Goal: Transaction & Acquisition: Purchase product/service

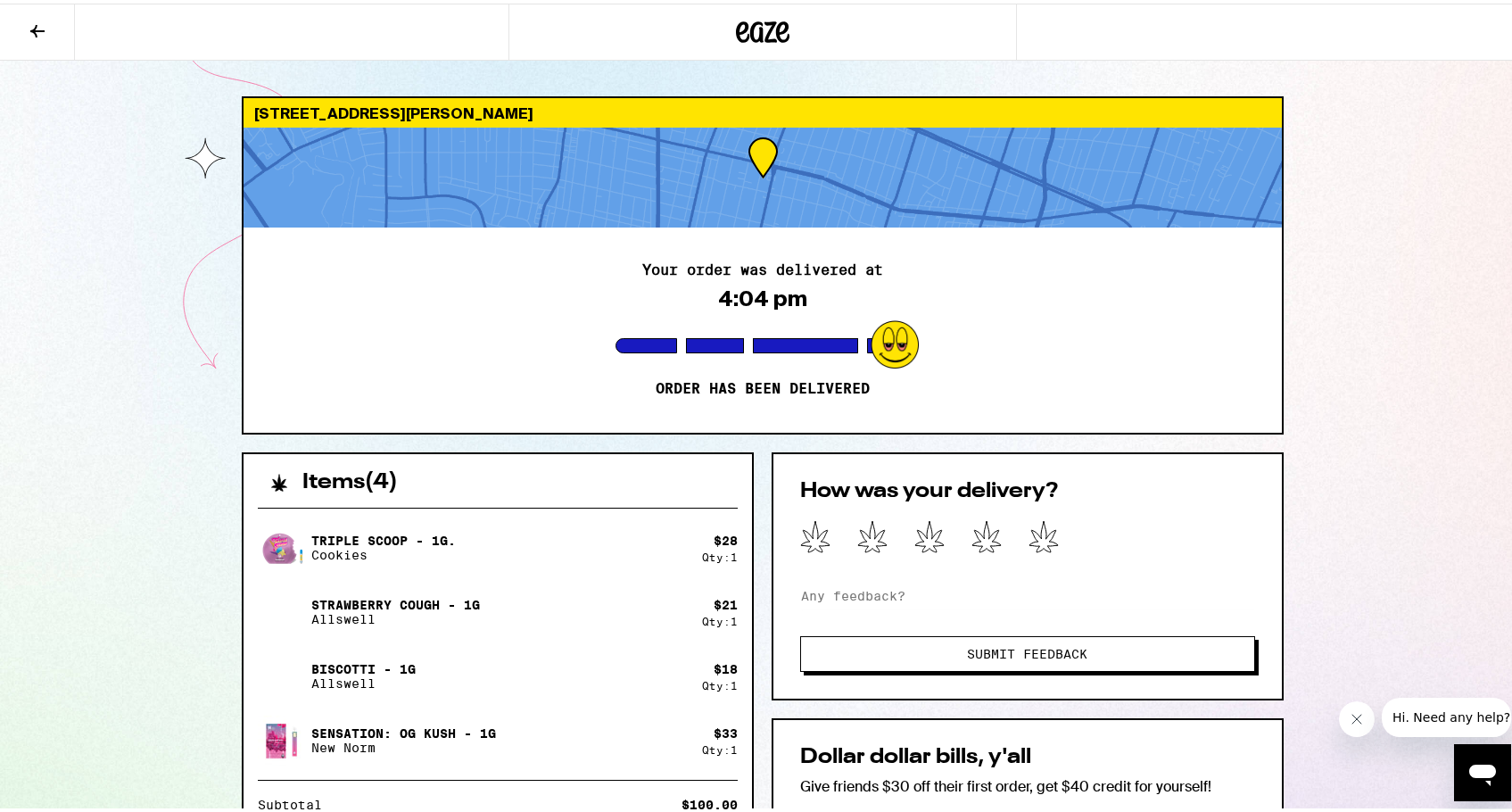
click at [750, 30] on icon at bounding box center [764, 29] width 27 height 22
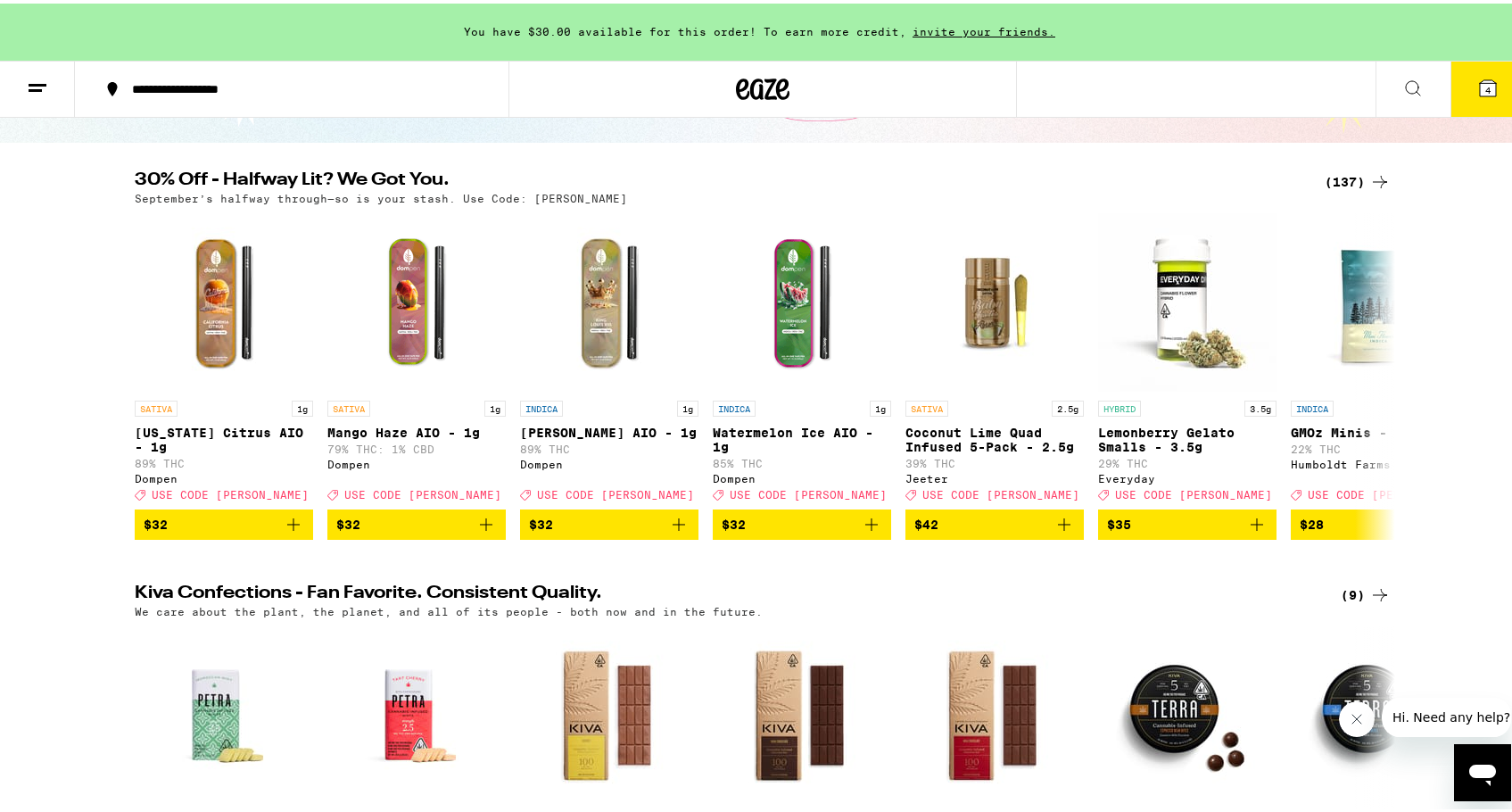
scroll to position [117, 0]
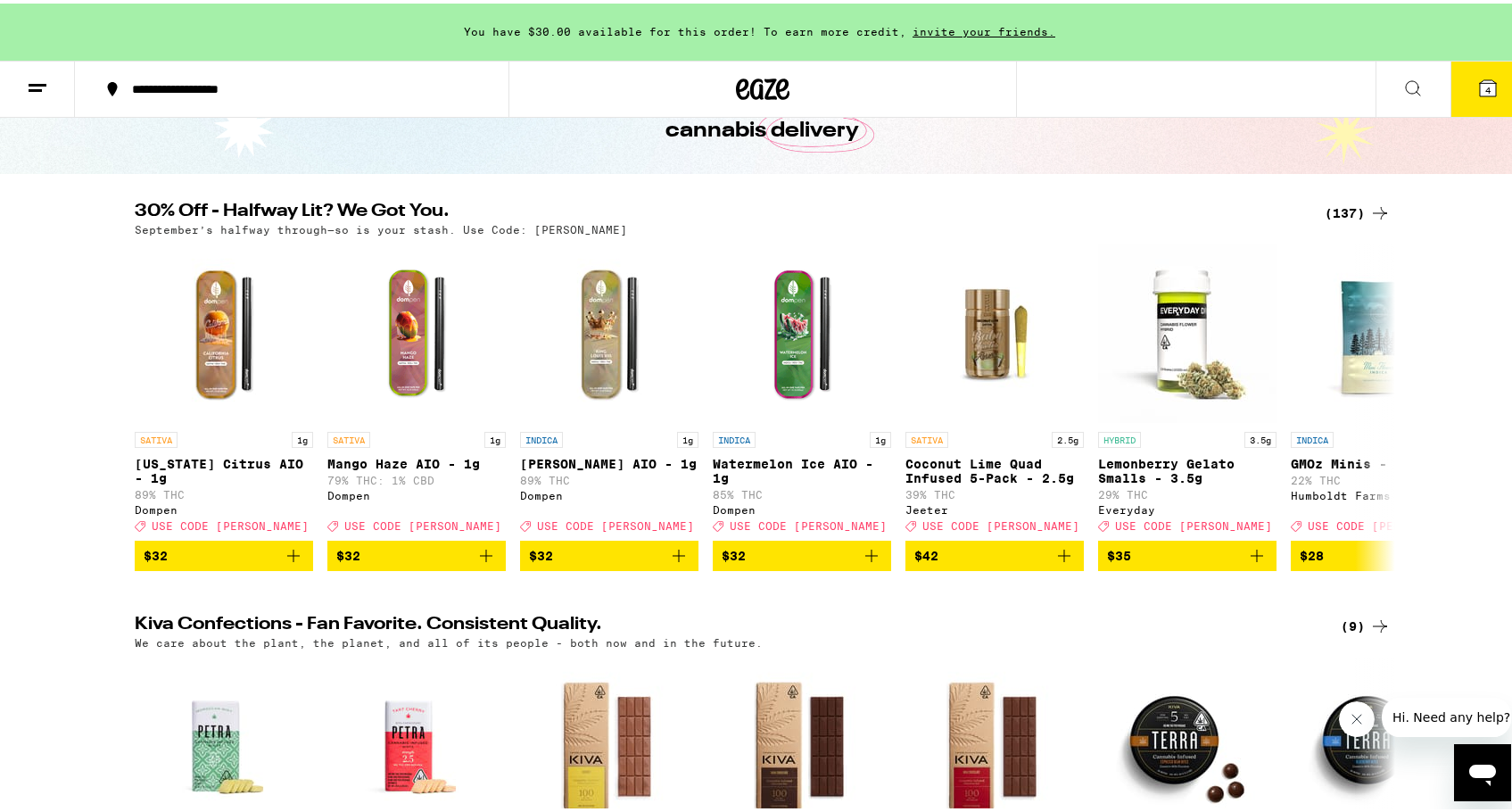
click at [1348, 209] on div "(137)" at bounding box center [1357, 210] width 66 height 22
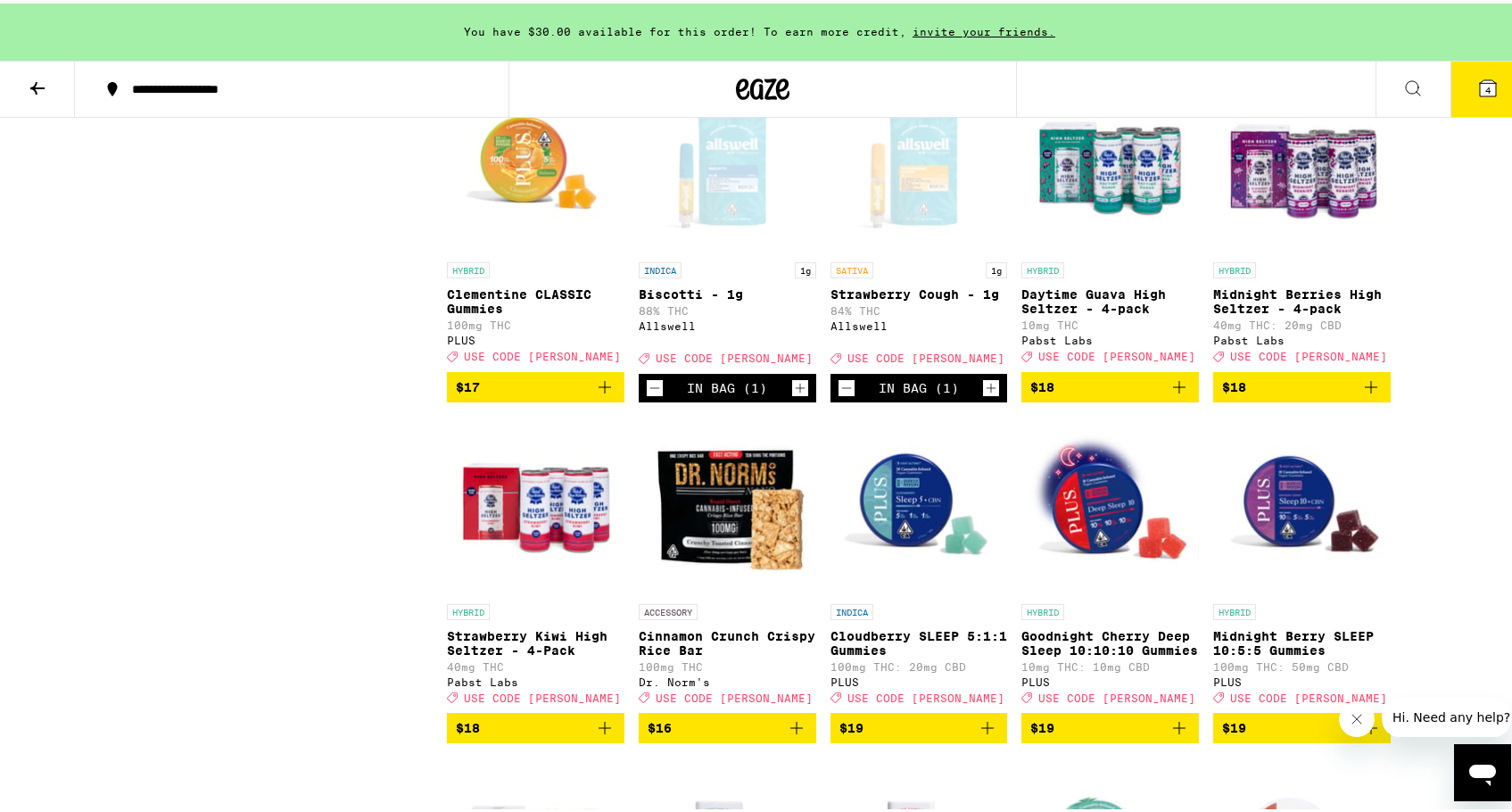
scroll to position [3328, 0]
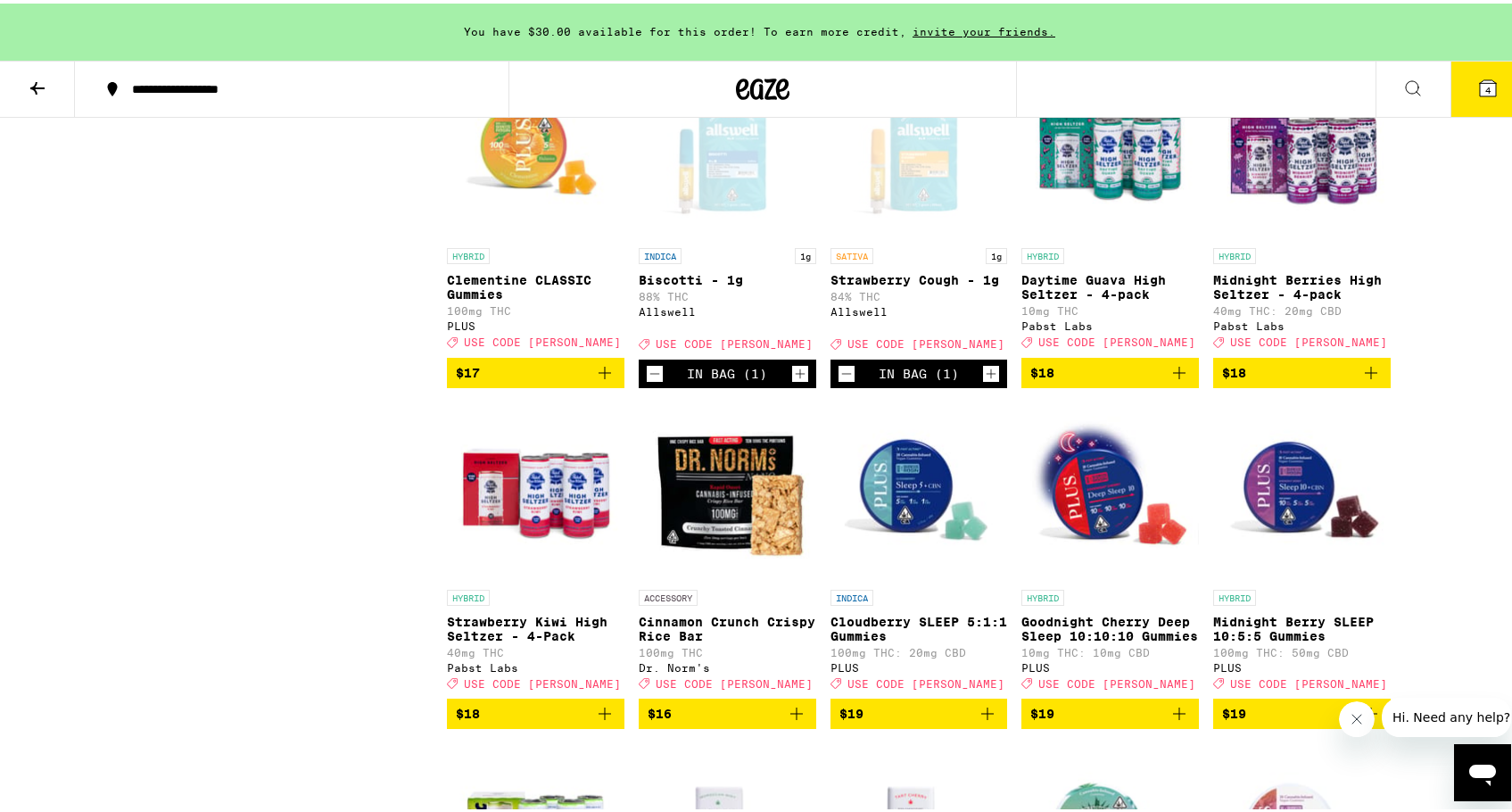
click at [648, 382] on icon "Decrement" at bounding box center [655, 371] width 16 height 22
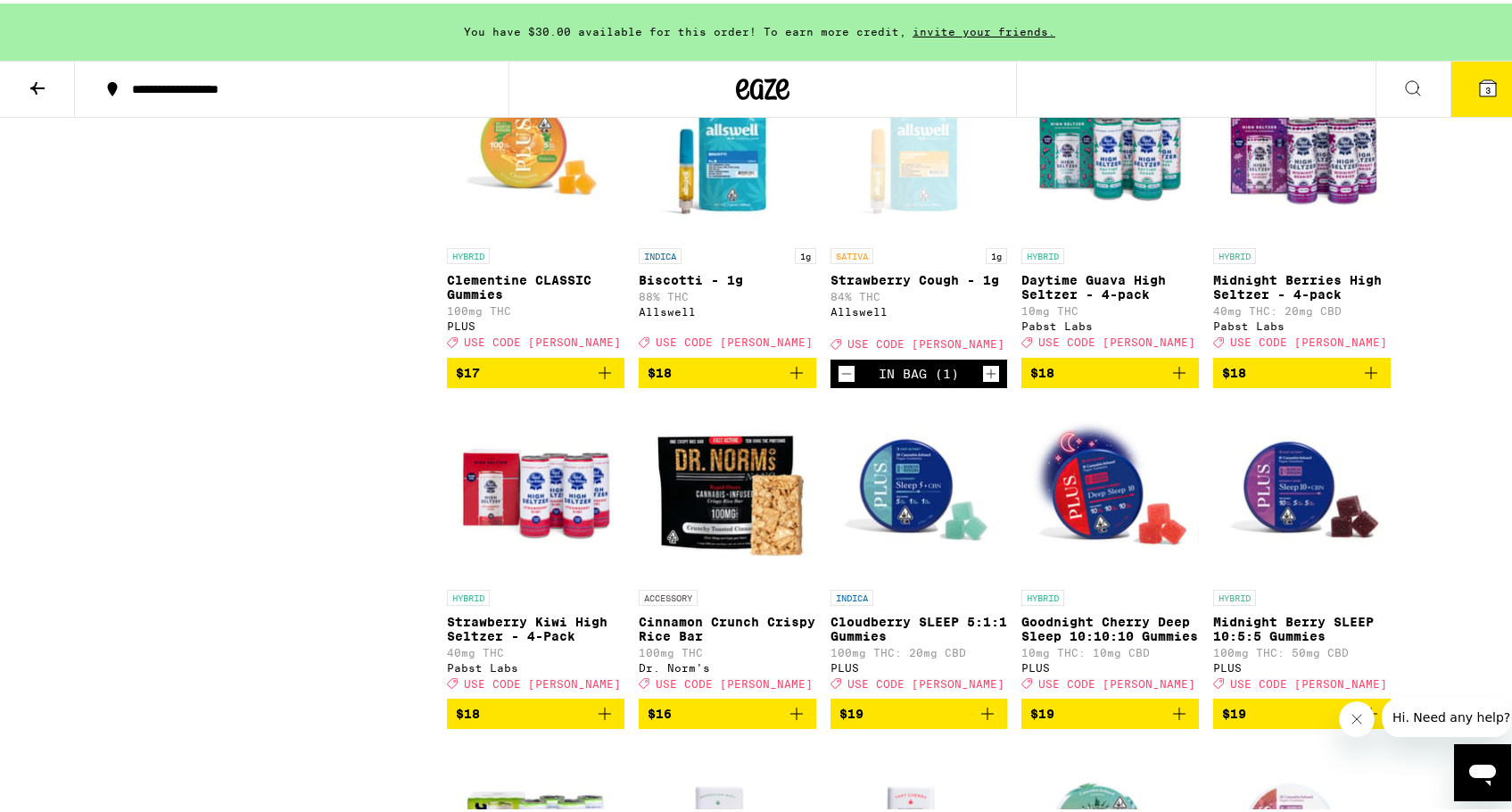
click at [840, 382] on icon "Decrement" at bounding box center [847, 371] width 16 height 22
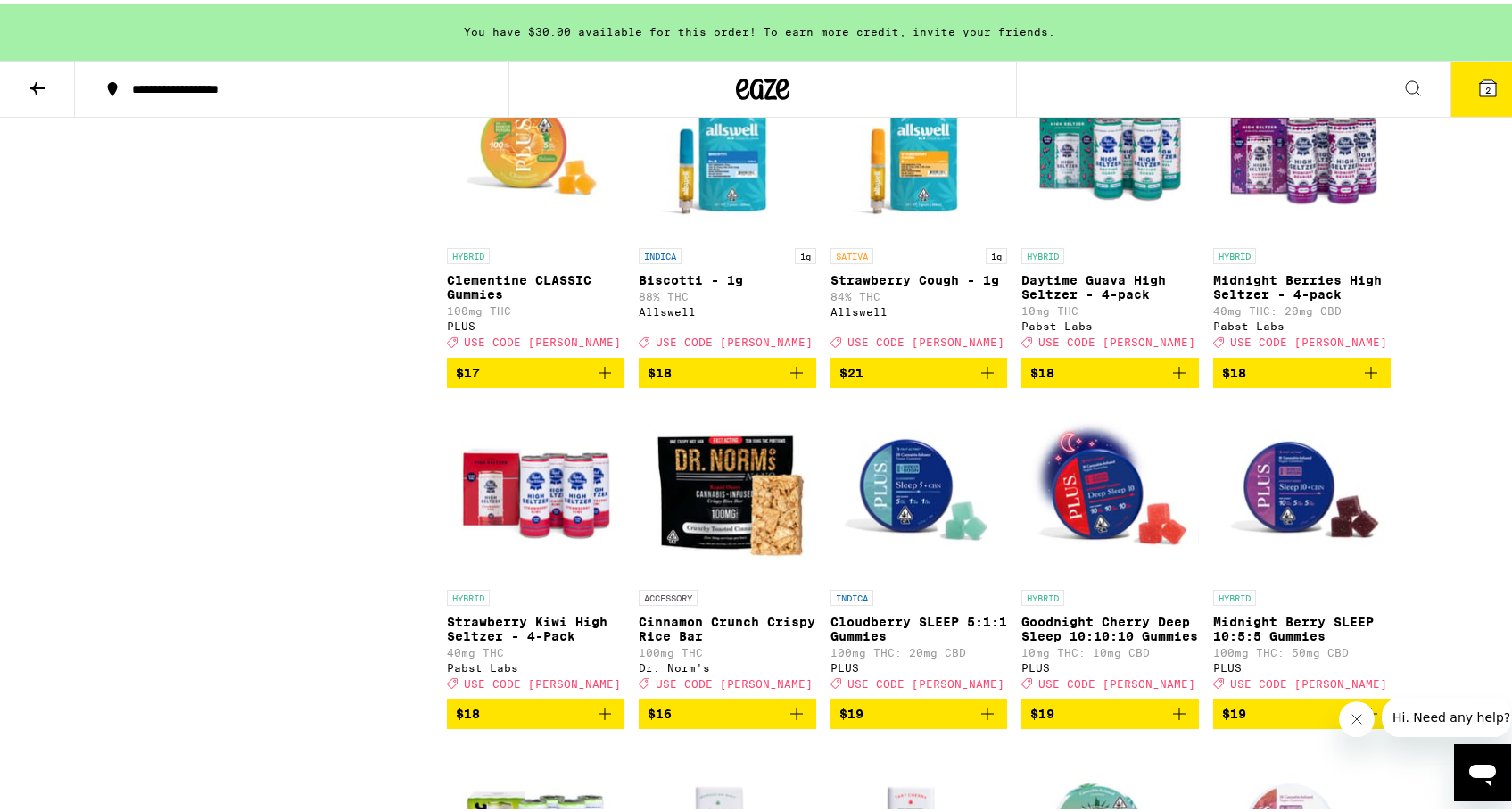
click at [1489, 91] on button "2" at bounding box center [1488, 85] width 75 height 55
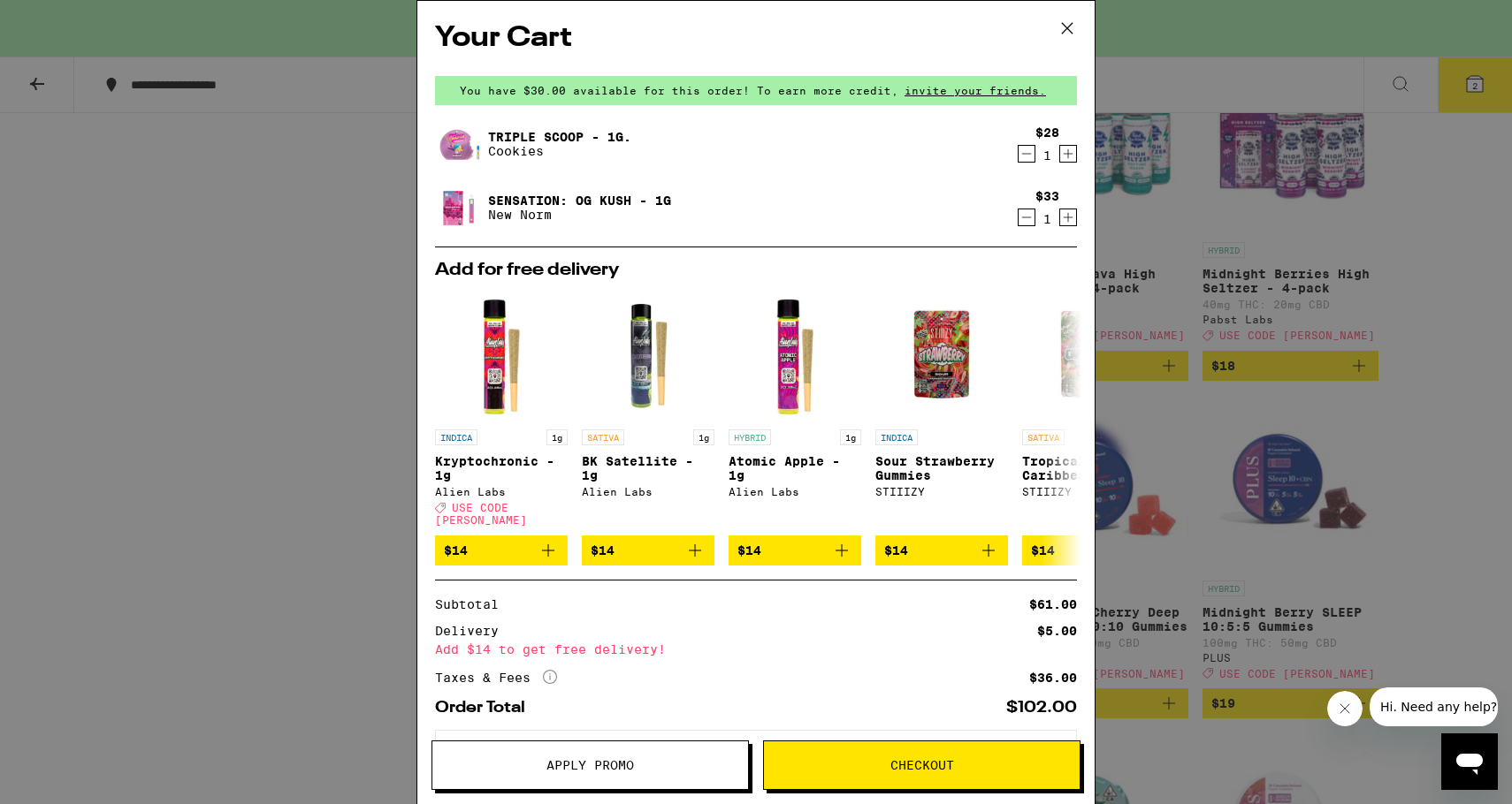
click at [1010, 153] on div "$28 1" at bounding box center [1044, 143] width 66 height 37
click at [1018, 155] on icon "Decrement" at bounding box center [1027, 154] width 16 height 21
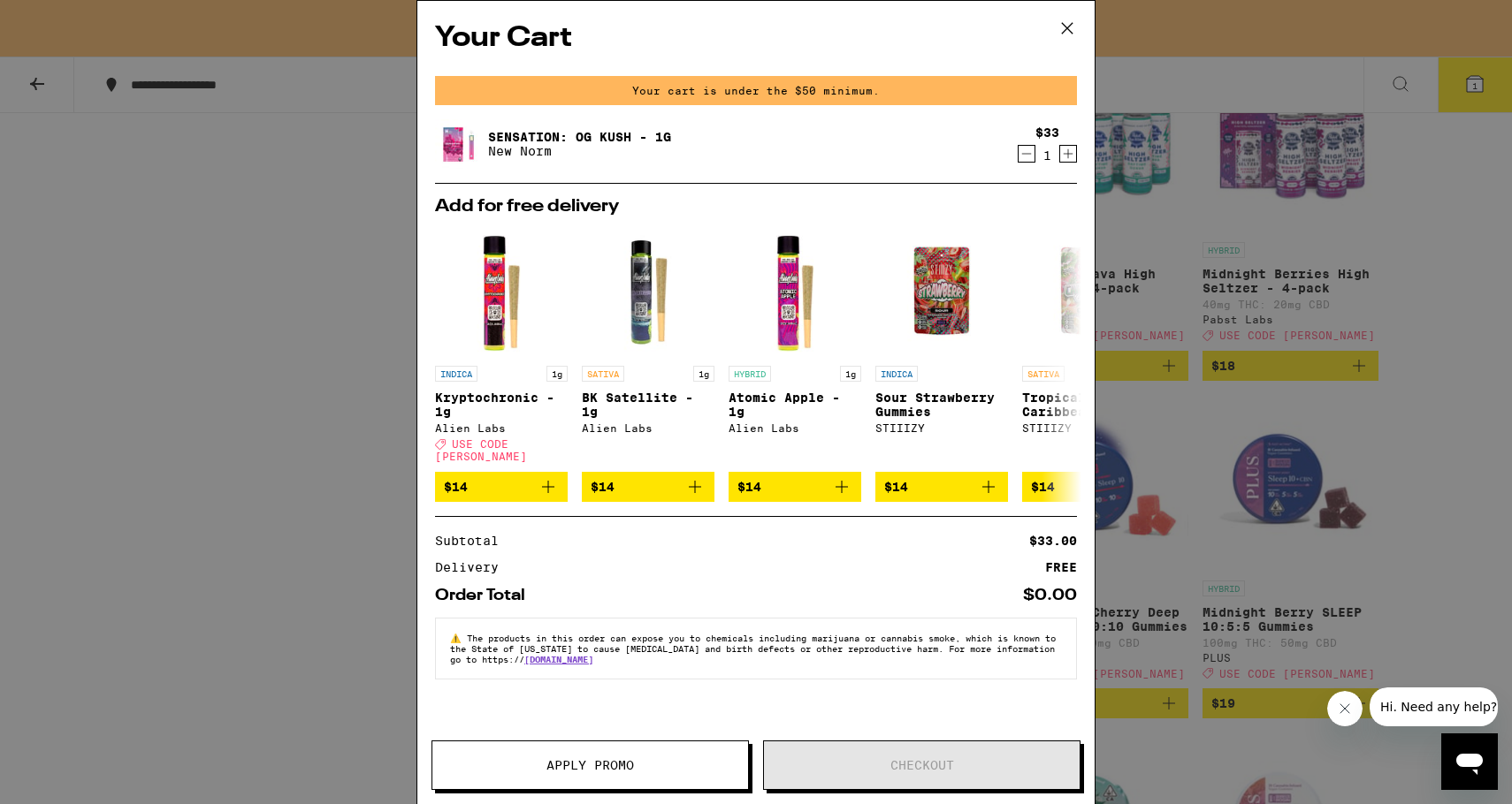
click at [1023, 157] on icon "Decrement" at bounding box center [1027, 154] width 16 height 21
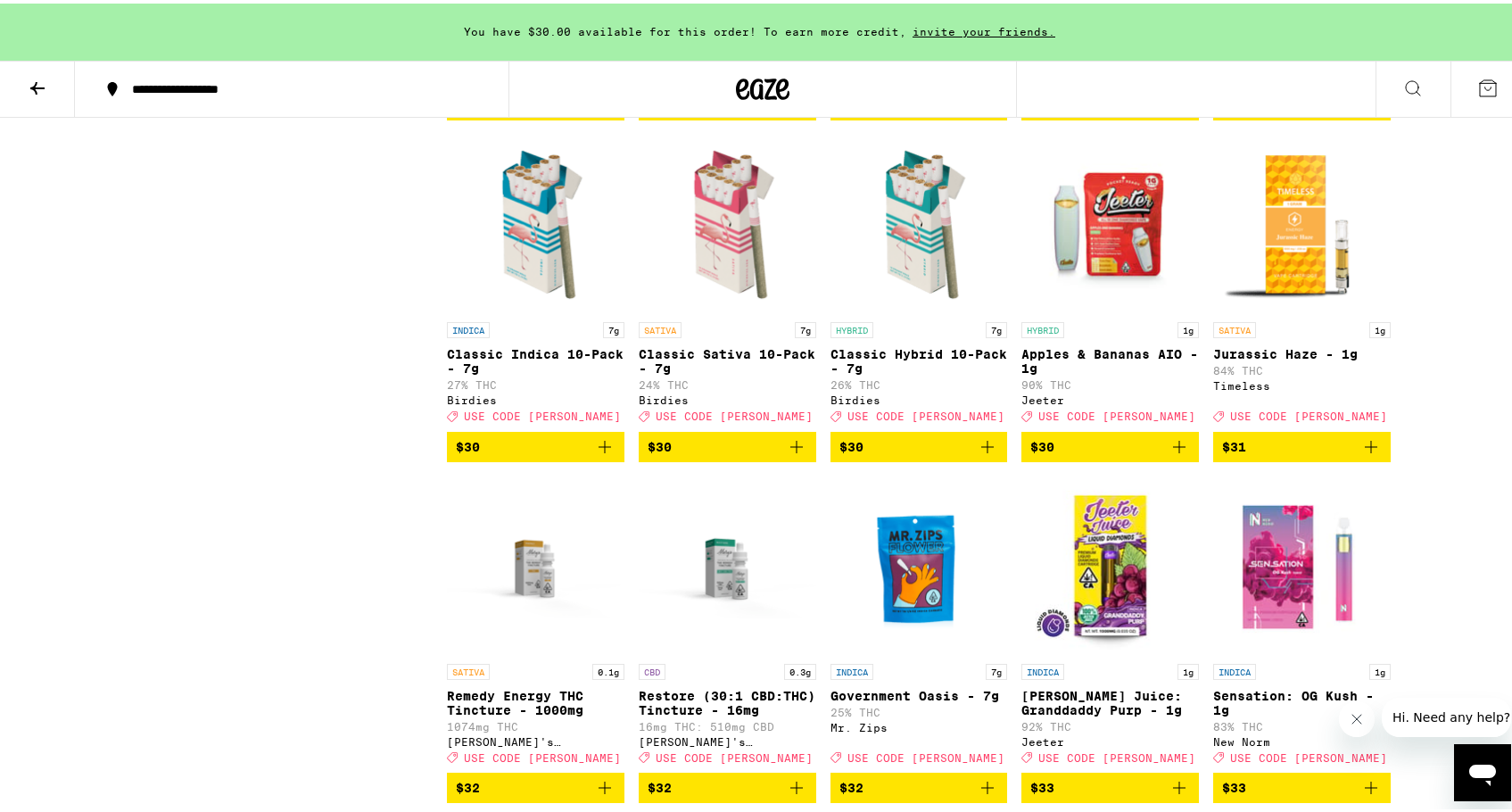
scroll to position [5644, 0]
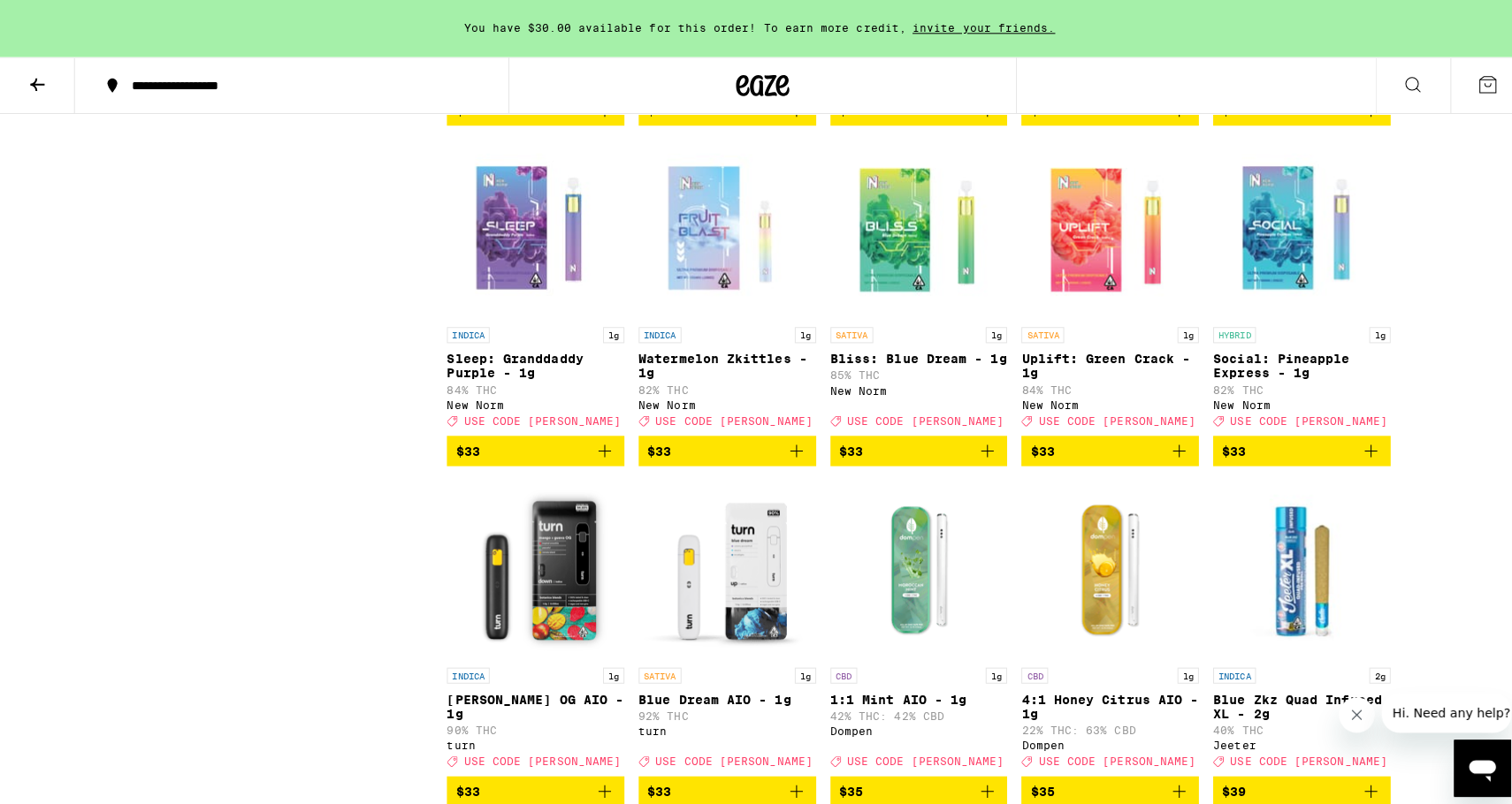
scroll to position [6259, 0]
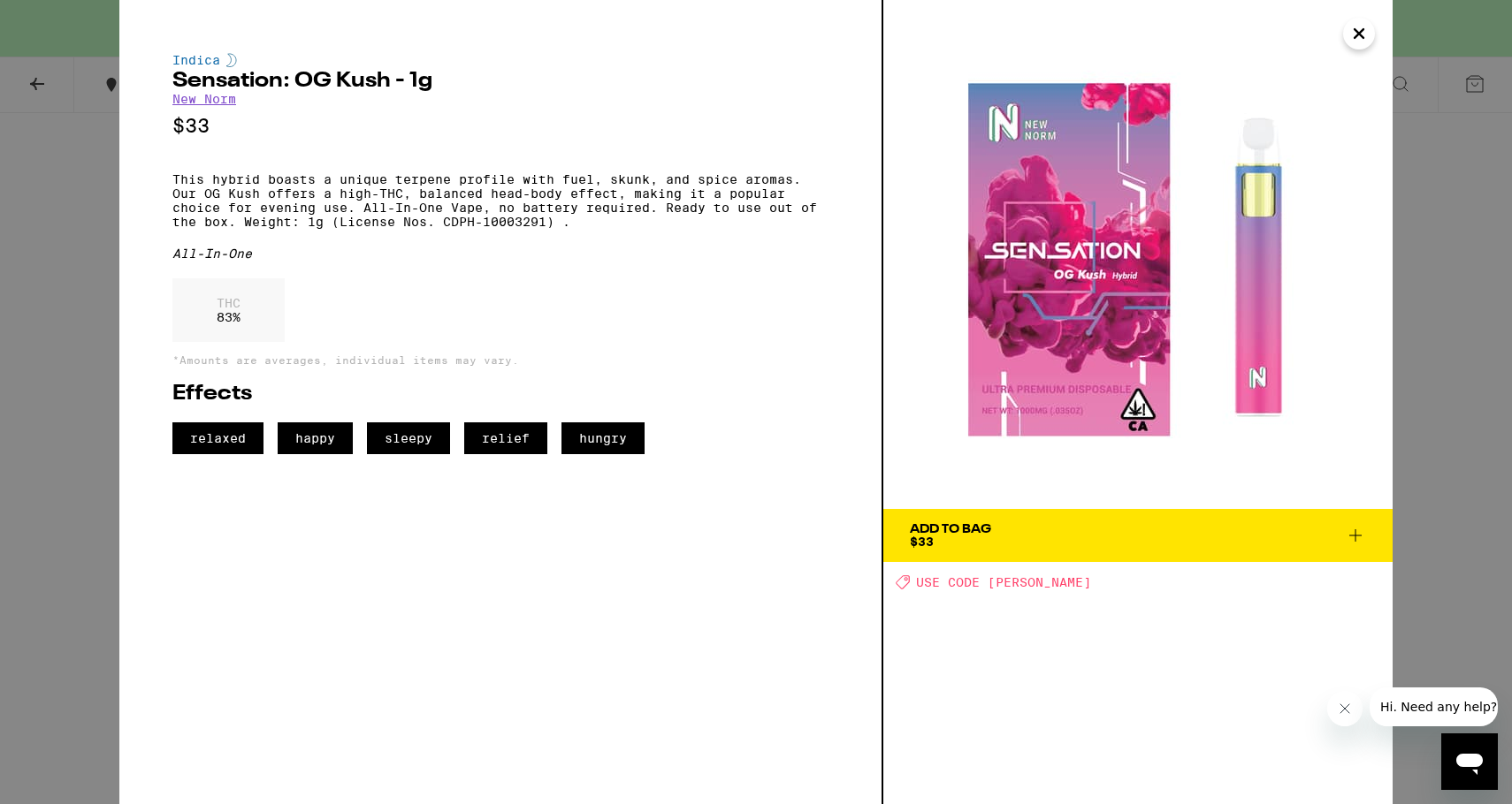
click at [54, 341] on div "Indica Sensation: OG Kush - 1g New Norm $33 This hybrid boasts a unique terpene…" at bounding box center [756, 402] width 1512 height 804
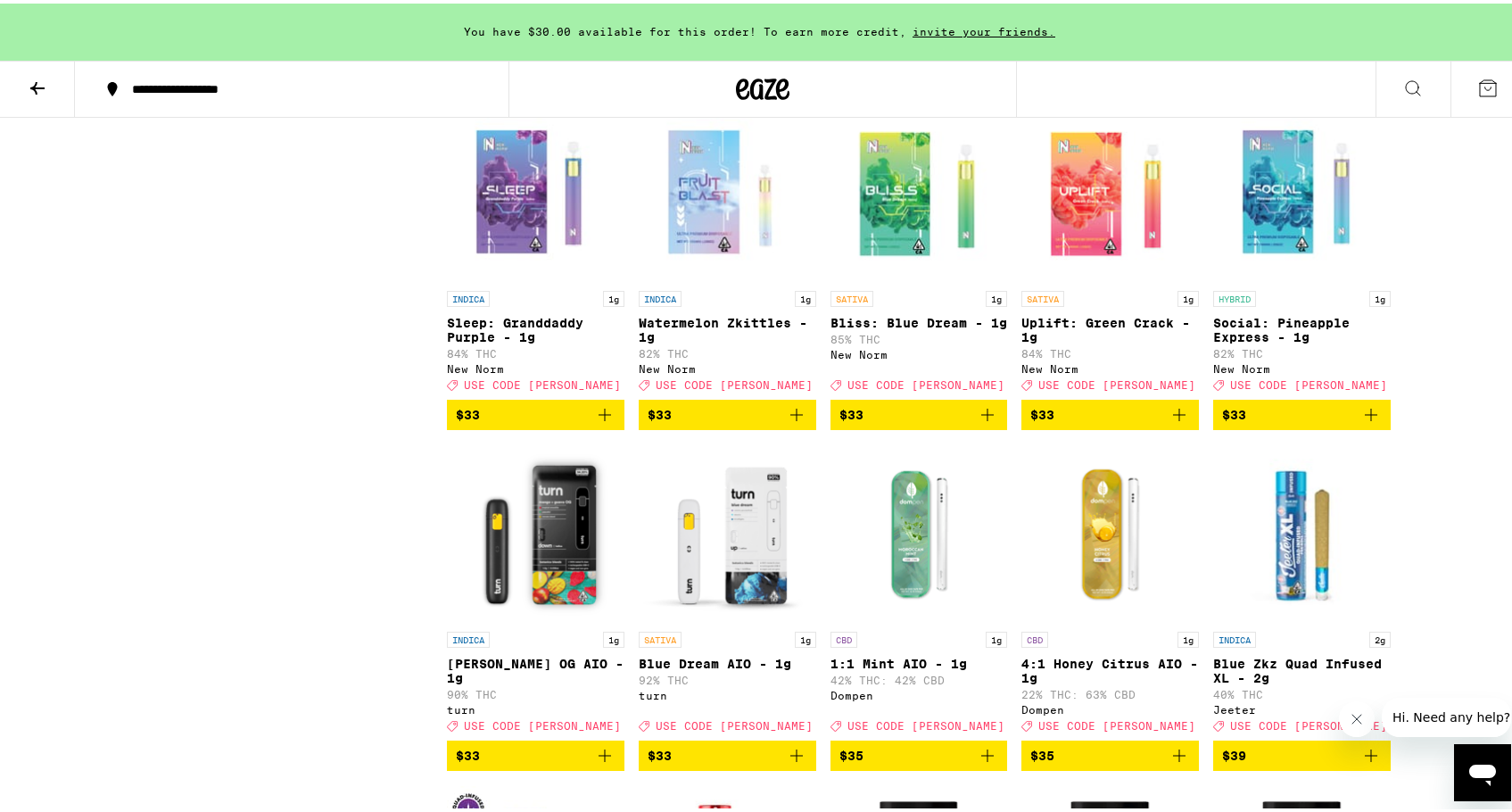
scroll to position [6367, 0]
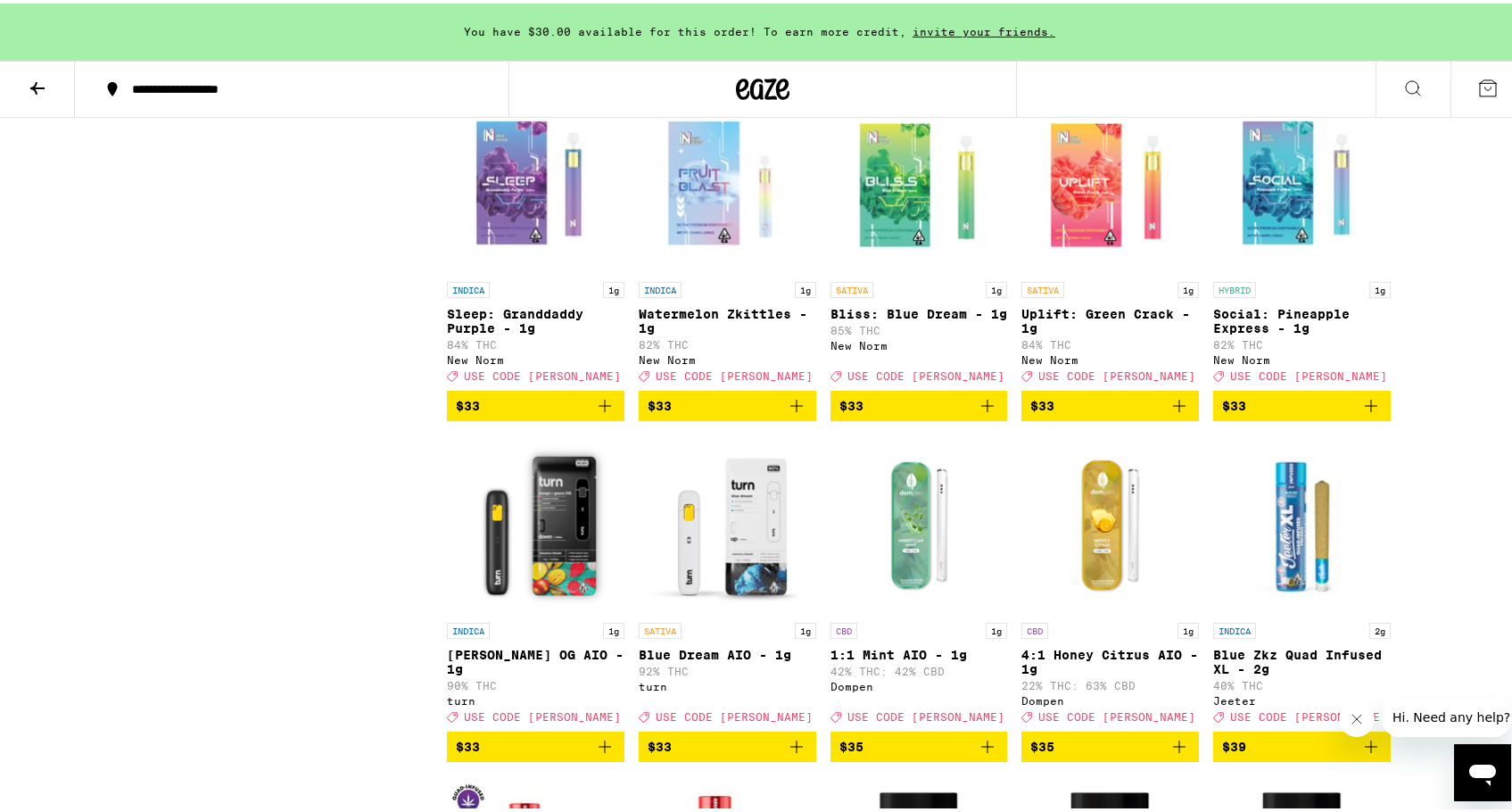
click at [484, 269] on img "Open page for Sleep: Granddaddy Purple - 1g from New Norm" at bounding box center [536, 180] width 177 height 178
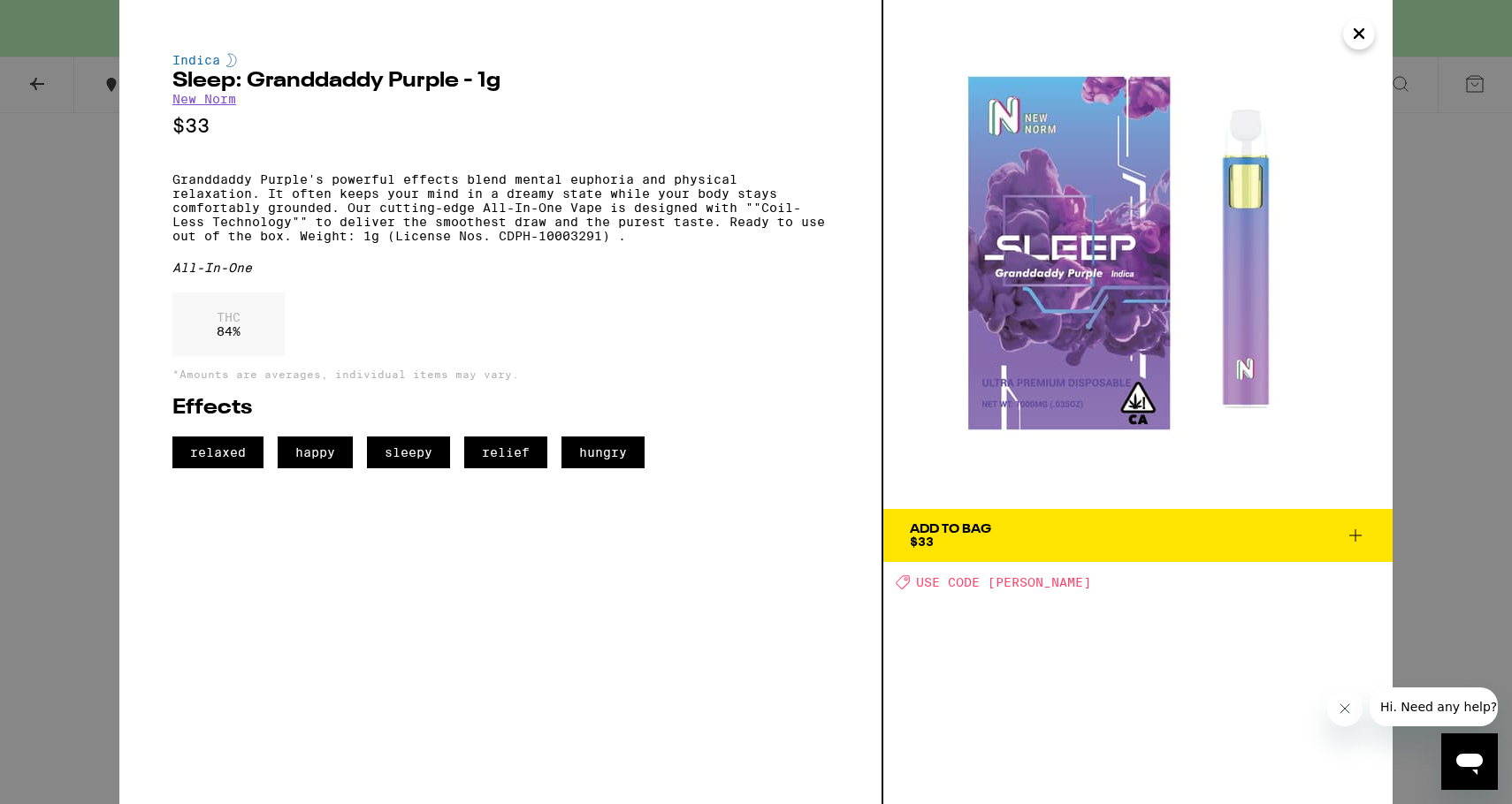
click at [33, 387] on div "Indica Sleep: Granddaddy Purple - 1g New Norm $33 Granddaddy Purple's powerful …" at bounding box center [756, 402] width 1512 height 804
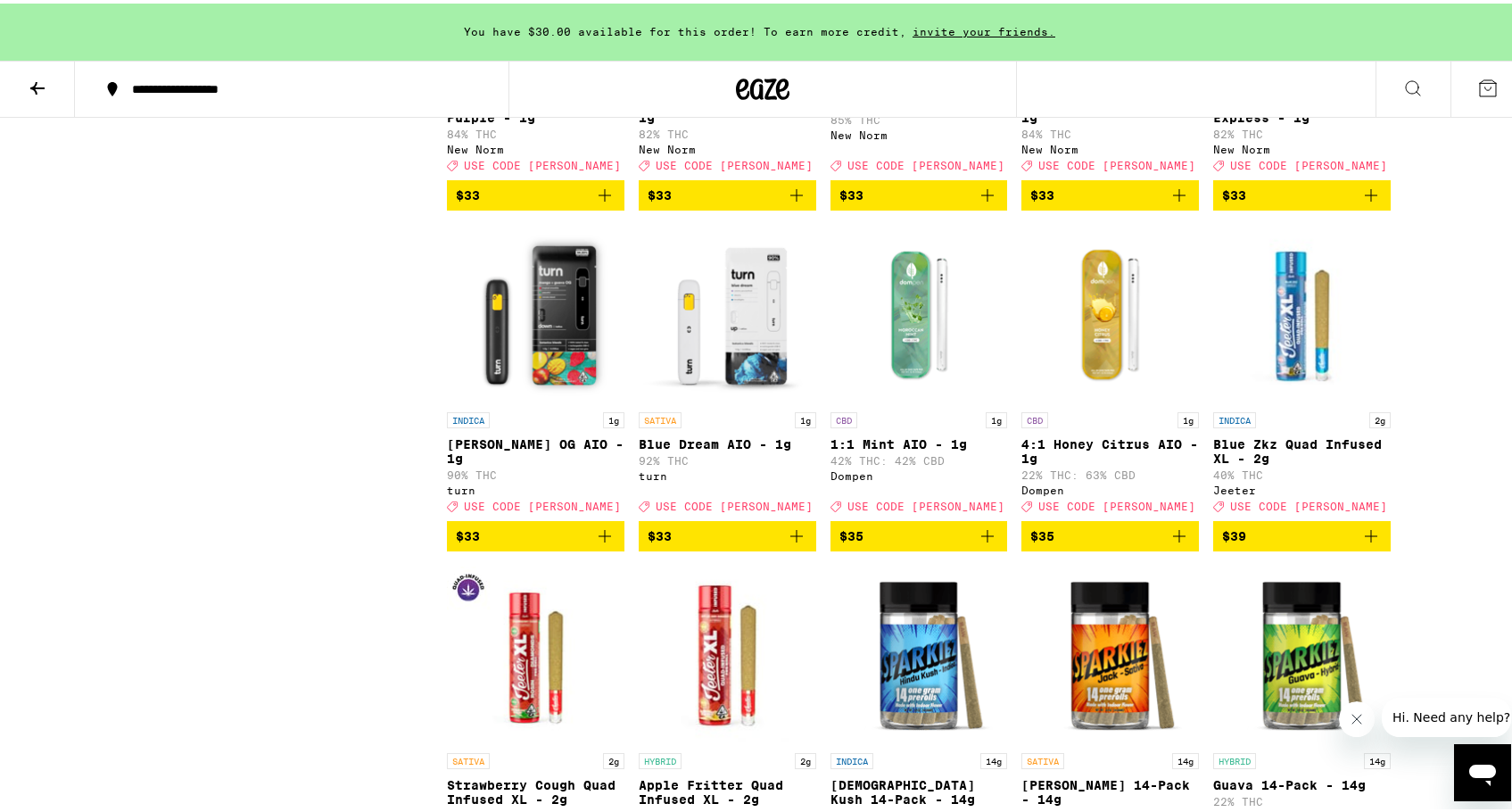
scroll to position [6587, 0]
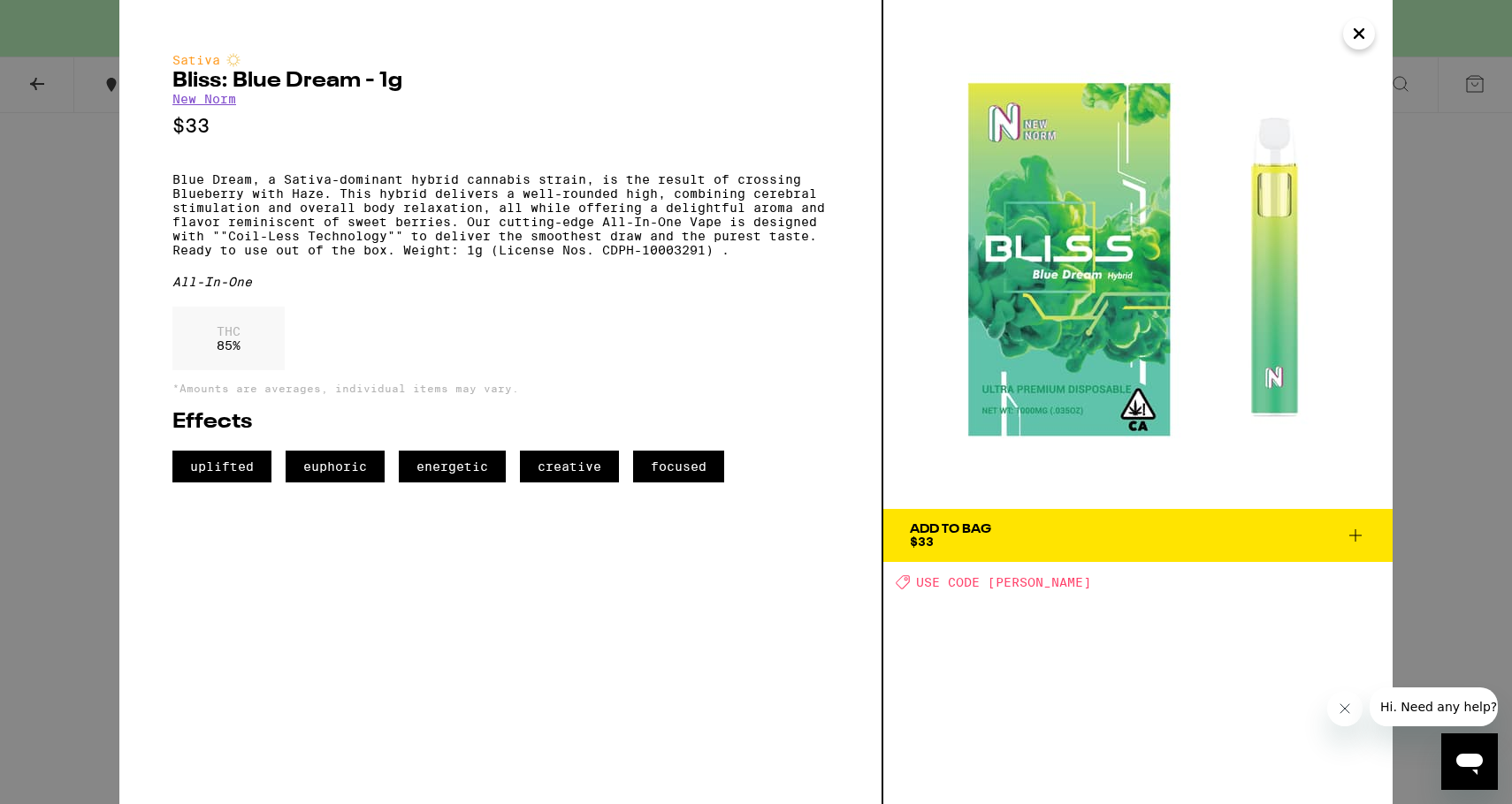
click at [29, 287] on div "Sativa Bliss: Blue Dream - 1g New Norm $33 Blue Dream, a Sativa-dominant hybrid…" at bounding box center [756, 402] width 1512 height 804
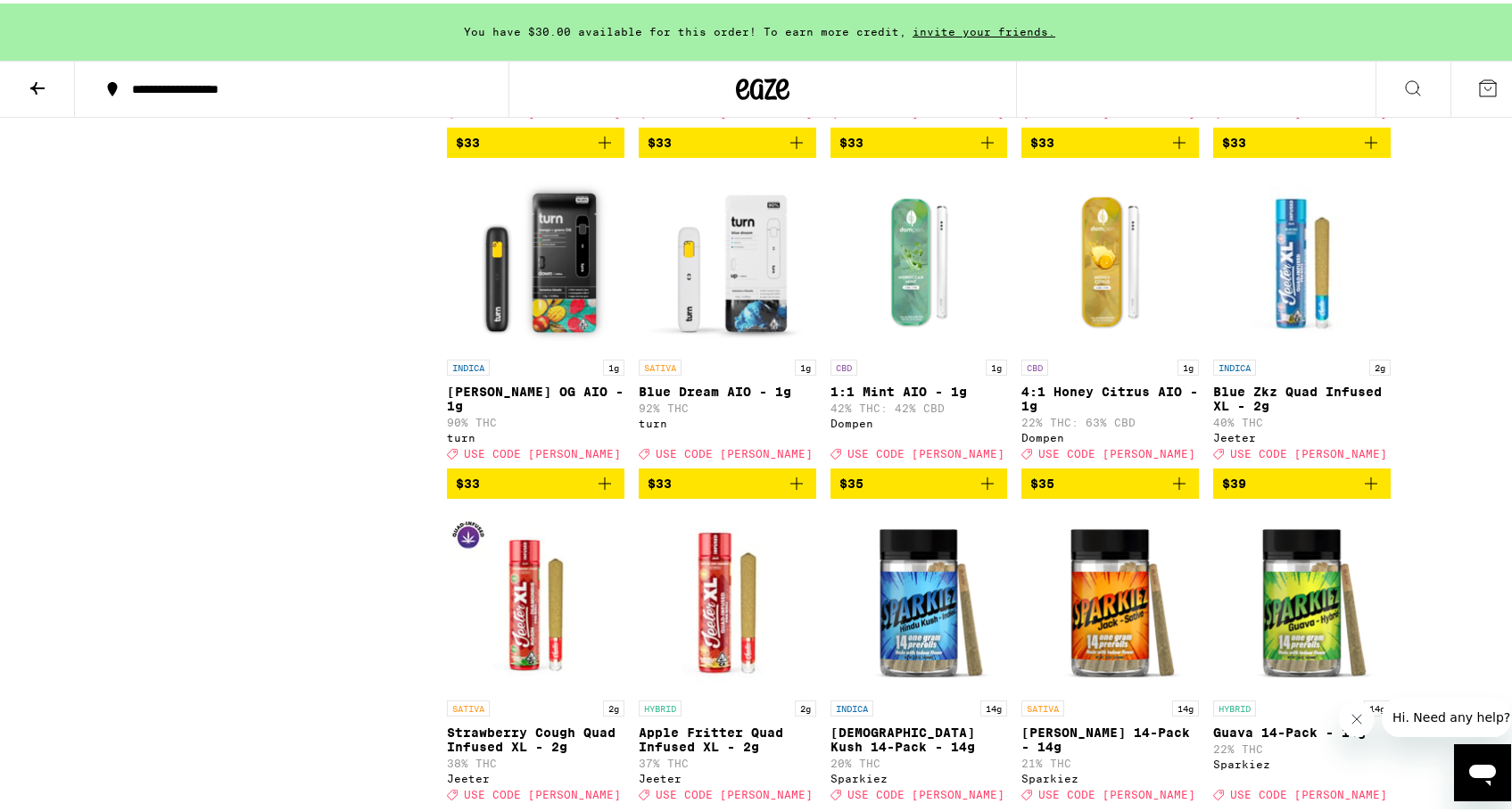
scroll to position [6633, 0]
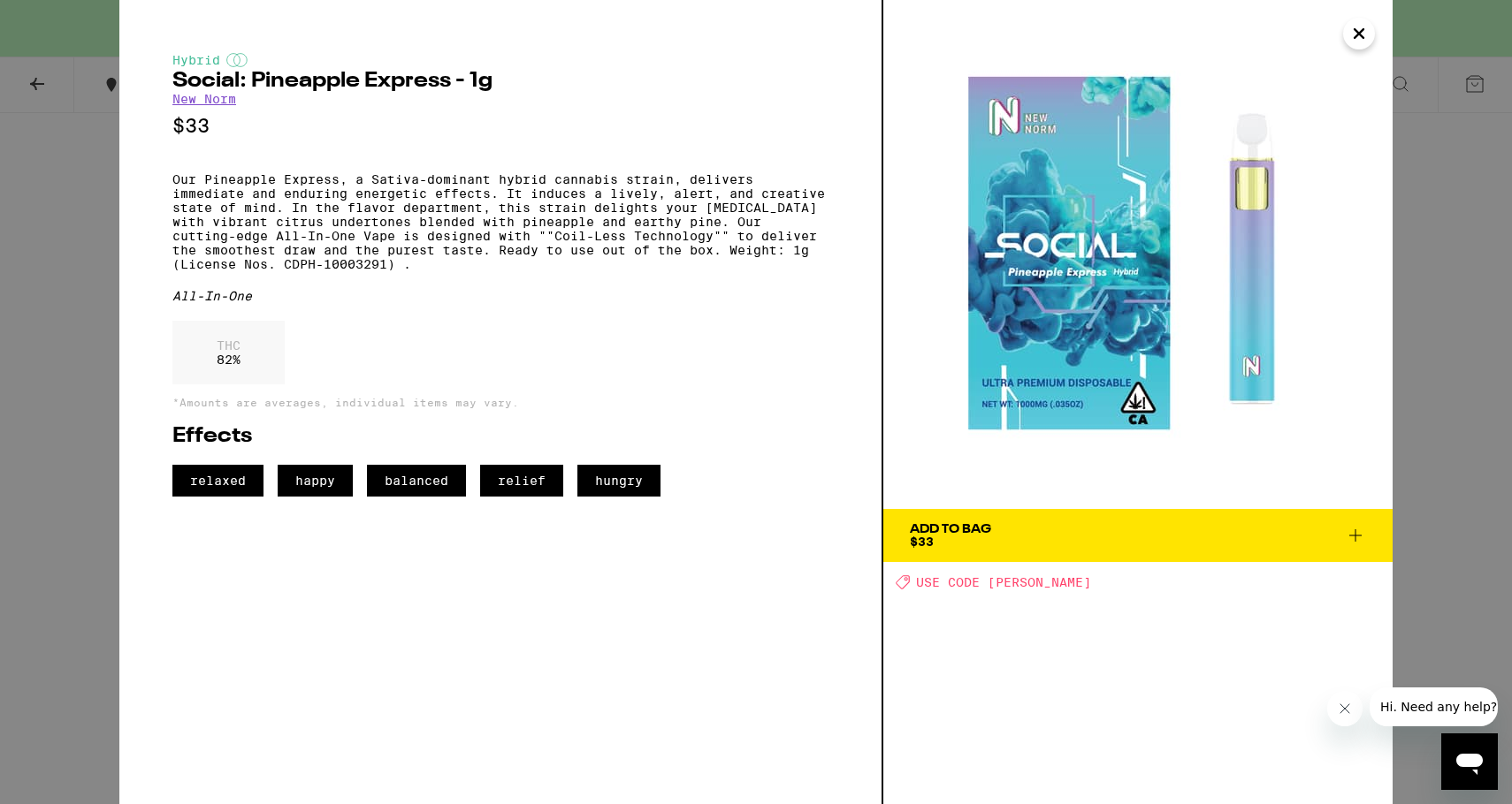
click at [18, 307] on div "Hybrid Social: Pineapple Express - 1g New Norm $33 Our Pineapple Express, a Sat…" at bounding box center [756, 402] width 1512 height 804
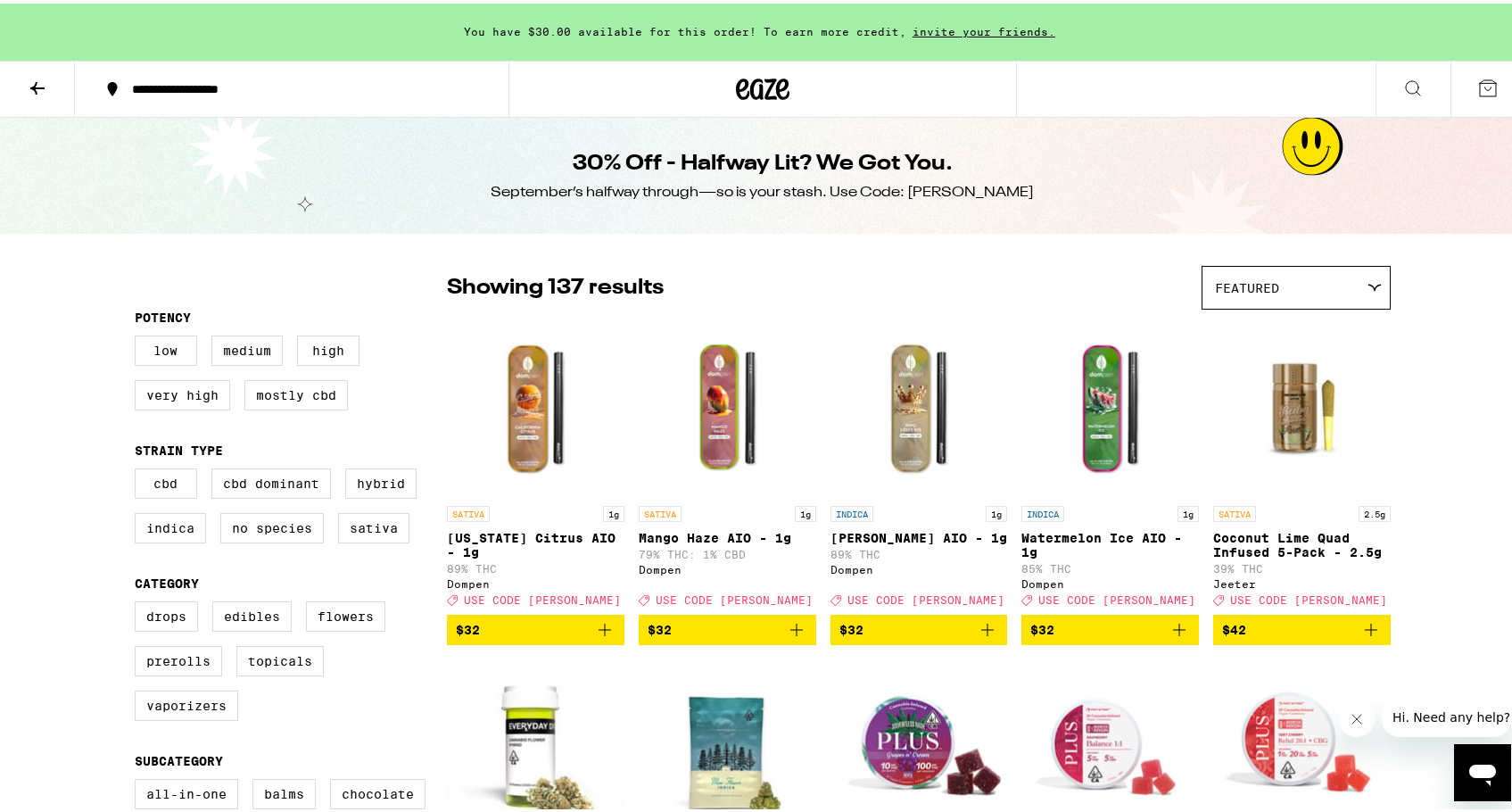
click at [29, 68] on button at bounding box center [37, 86] width 75 height 56
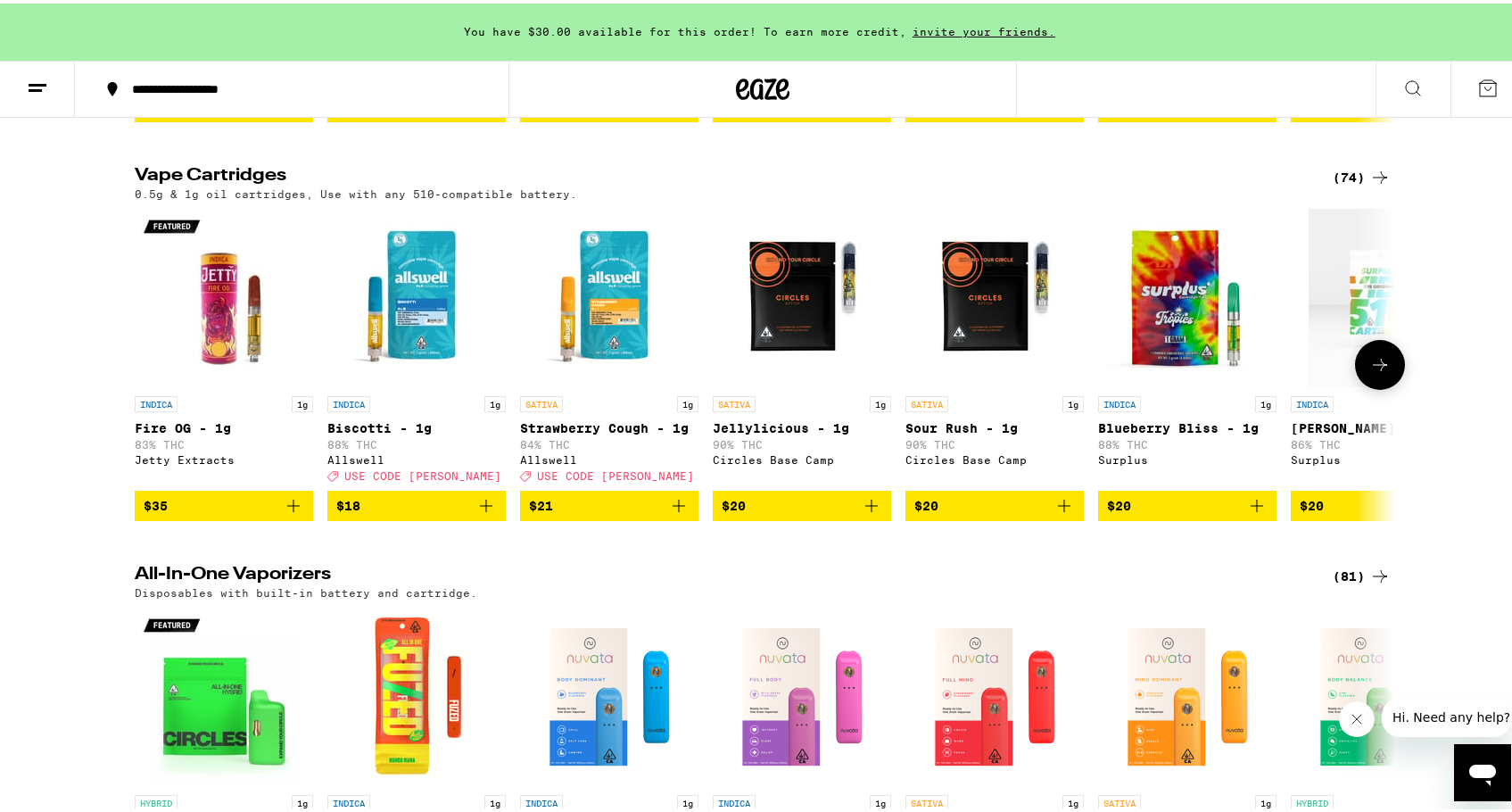
scroll to position [2188, 0]
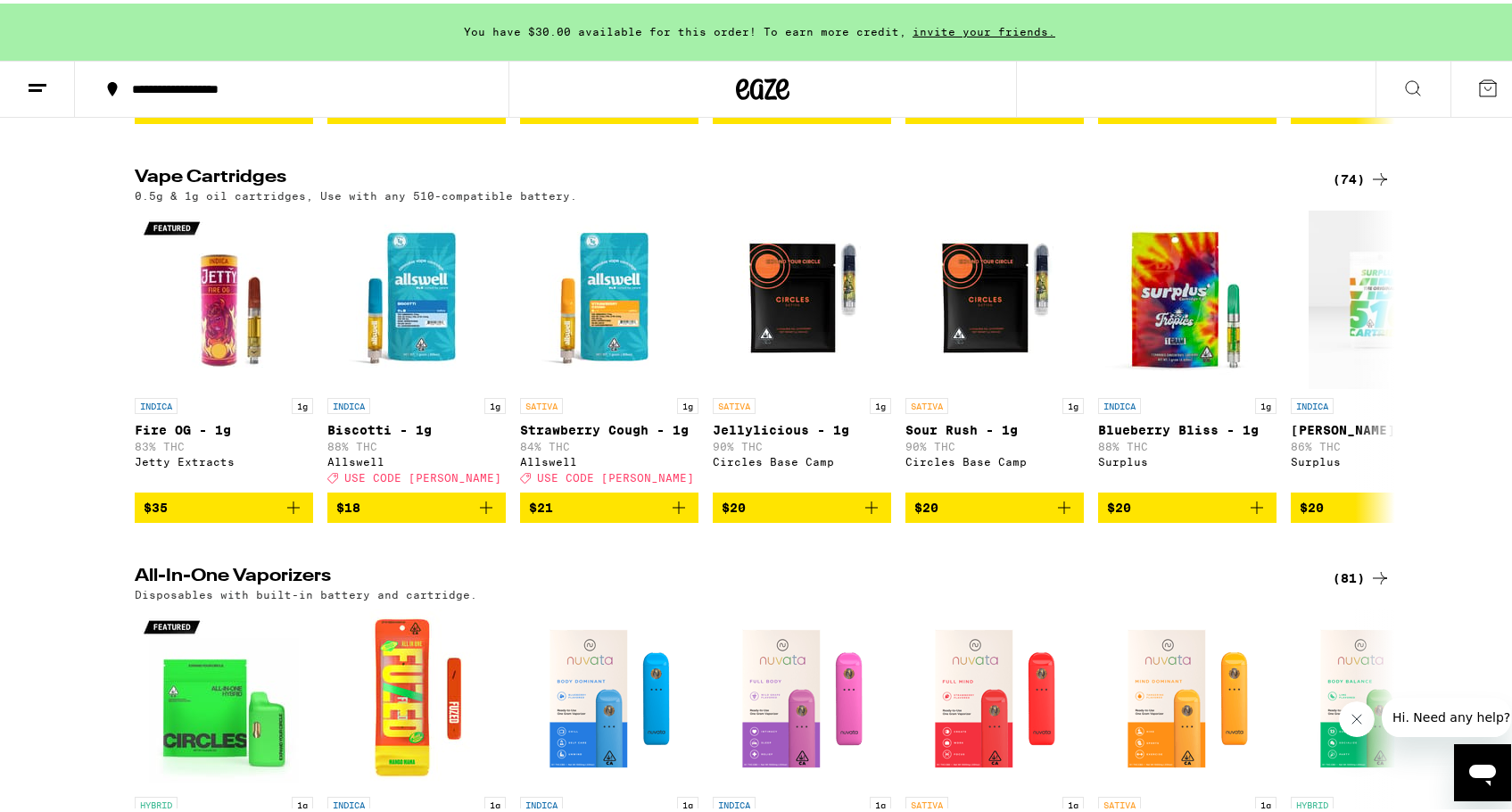
click at [1348, 186] on div "(74)" at bounding box center [1362, 176] width 58 height 22
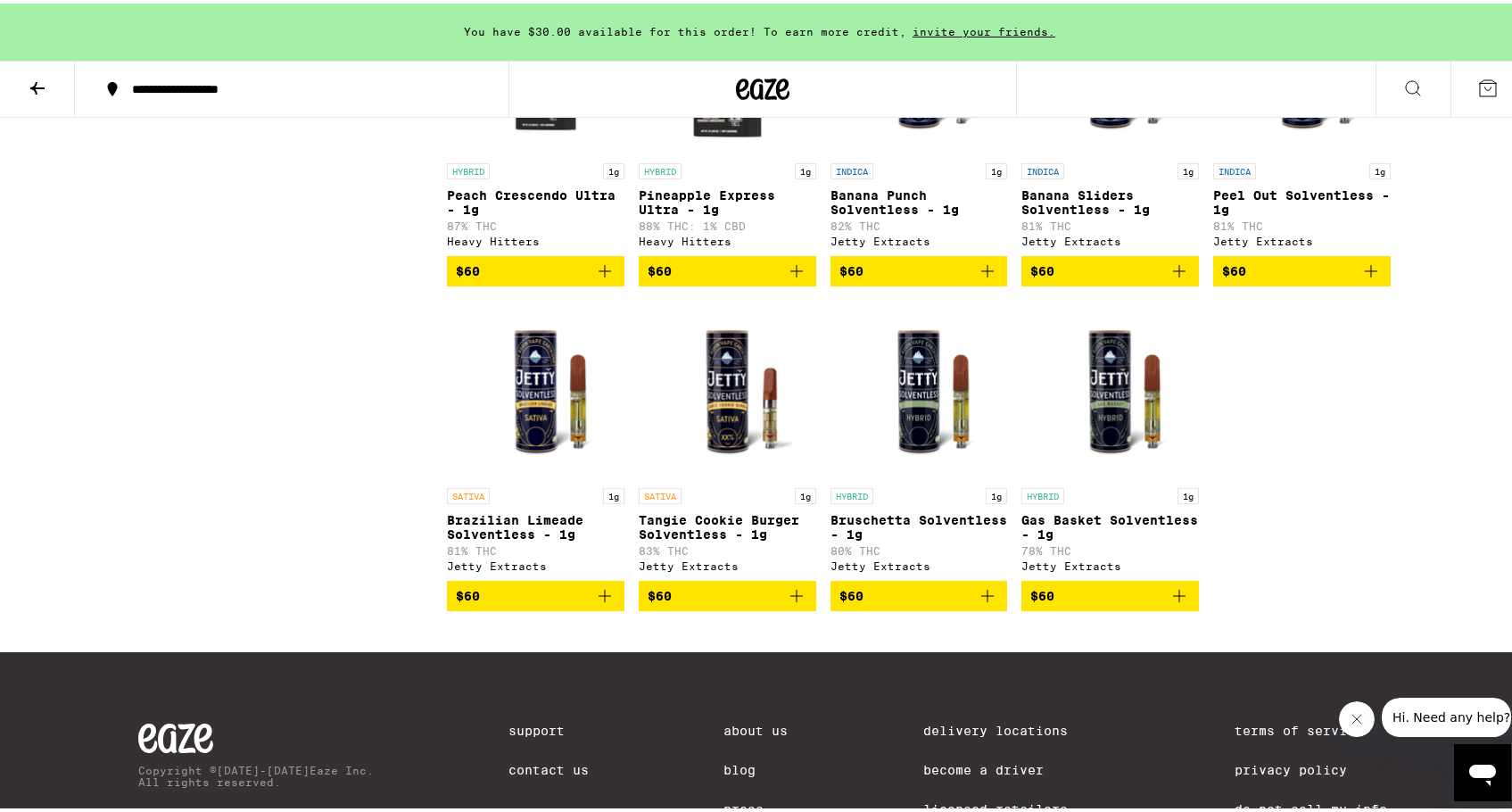
scroll to position [4592, 0]
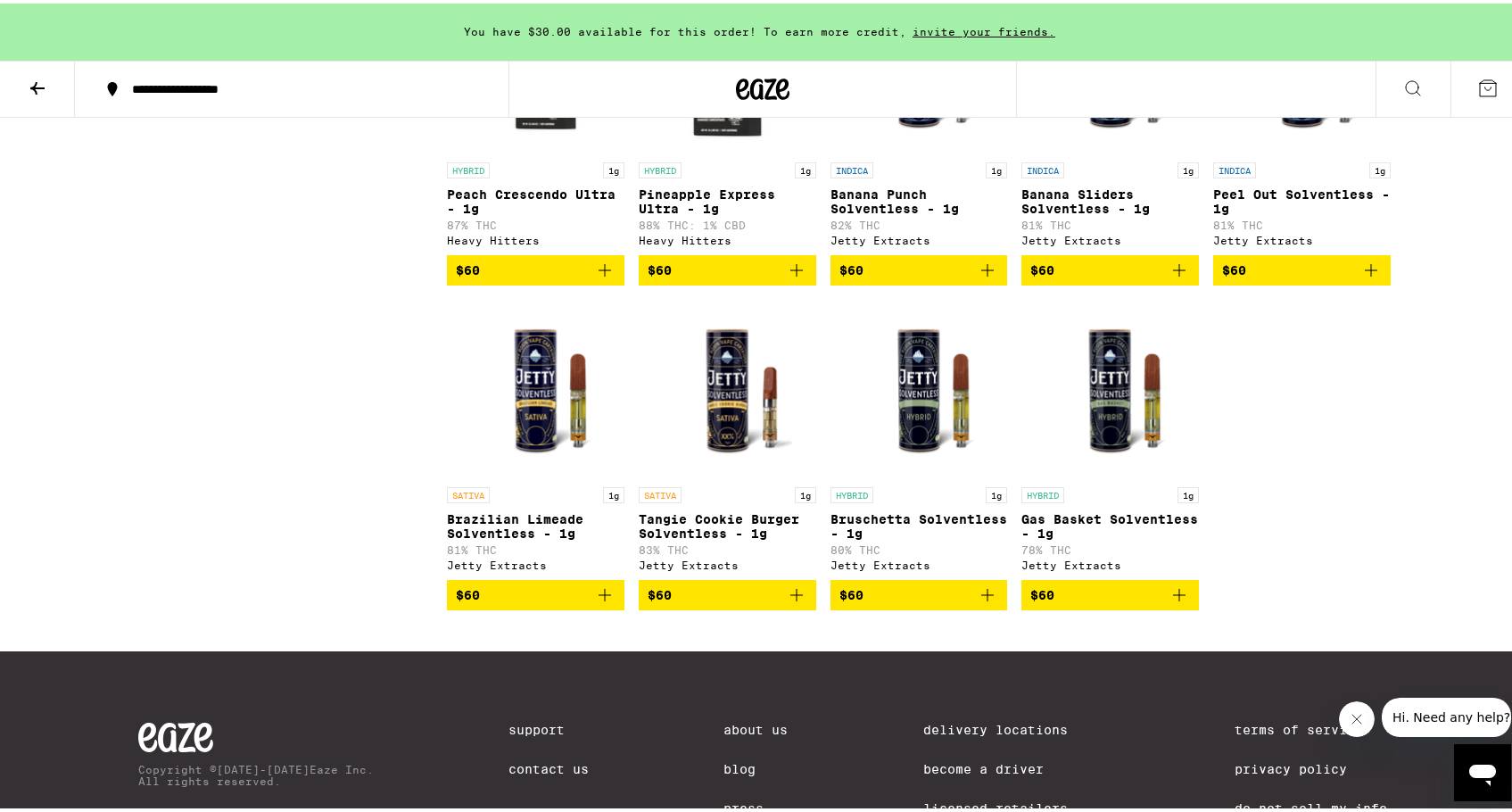
click at [739, 475] on img "Open page for Tangie Cookie Burger Solventless - 1g from Jetty Extracts" at bounding box center [728, 385] width 177 height 178
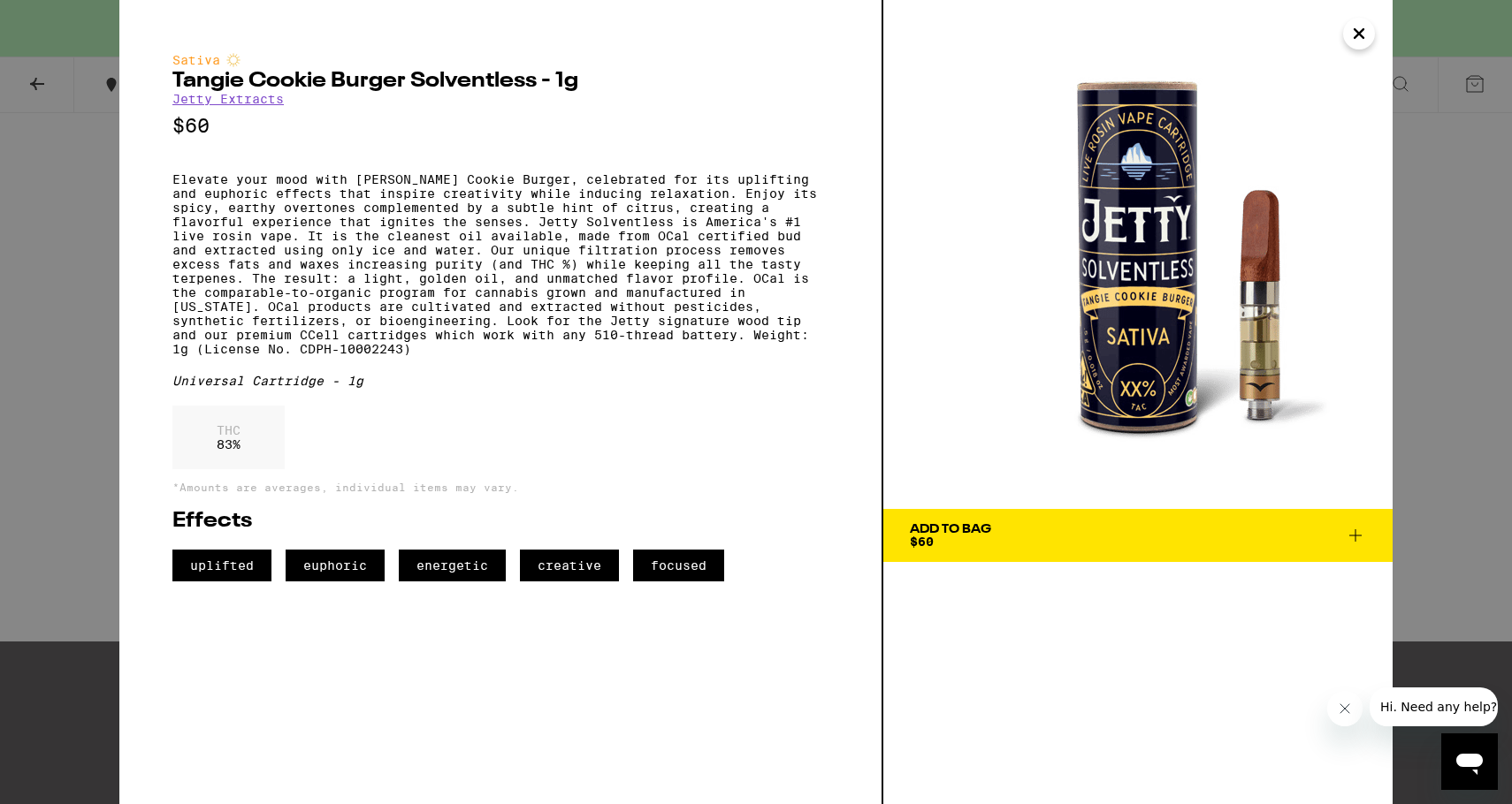
click at [20, 403] on div "Sativa [PERSON_NAME] Cookie Burger Solventless - 1g Jetty Extracts $60 Universa…" at bounding box center [756, 402] width 1512 height 804
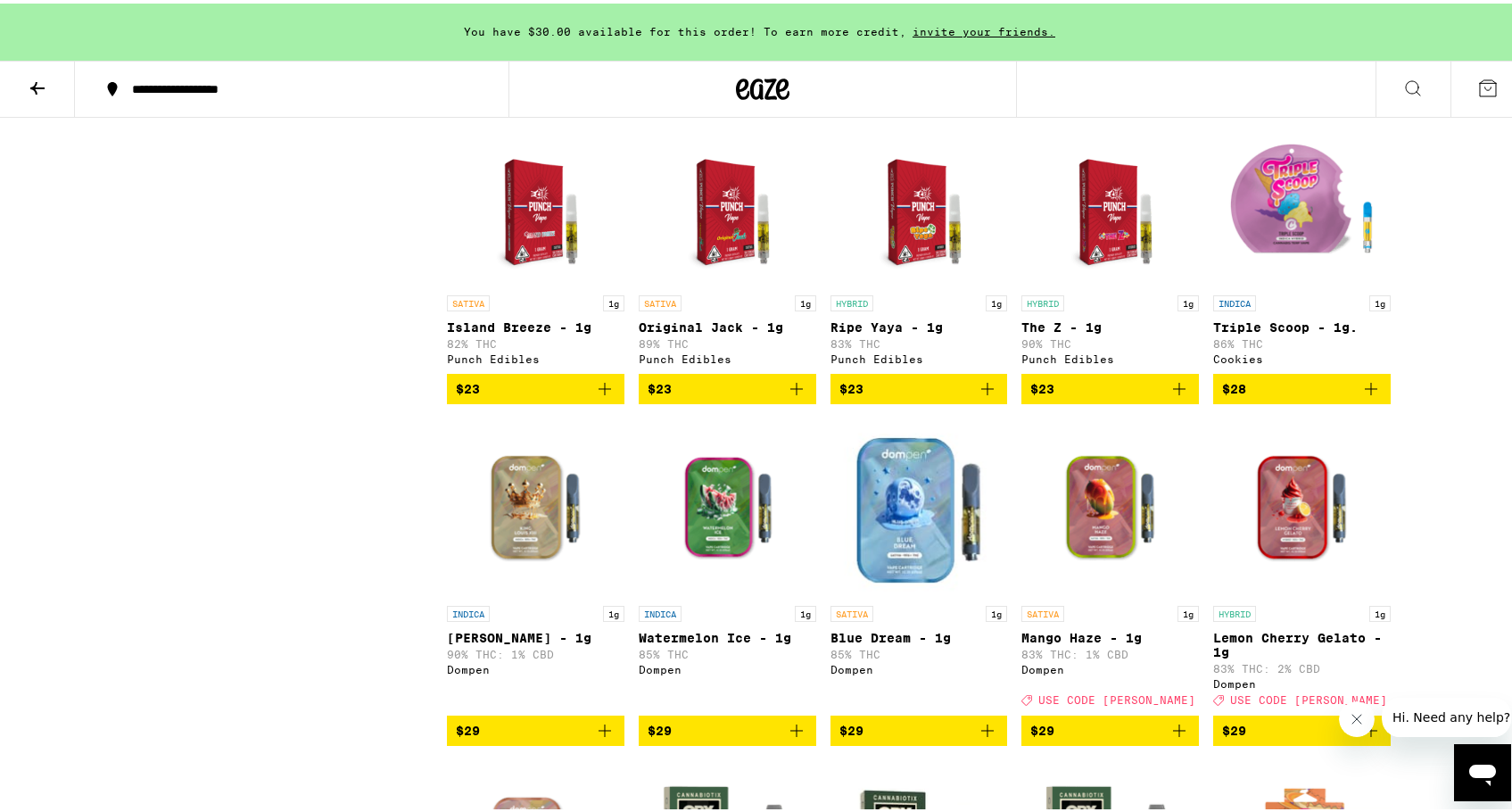
scroll to position [1186, 0]
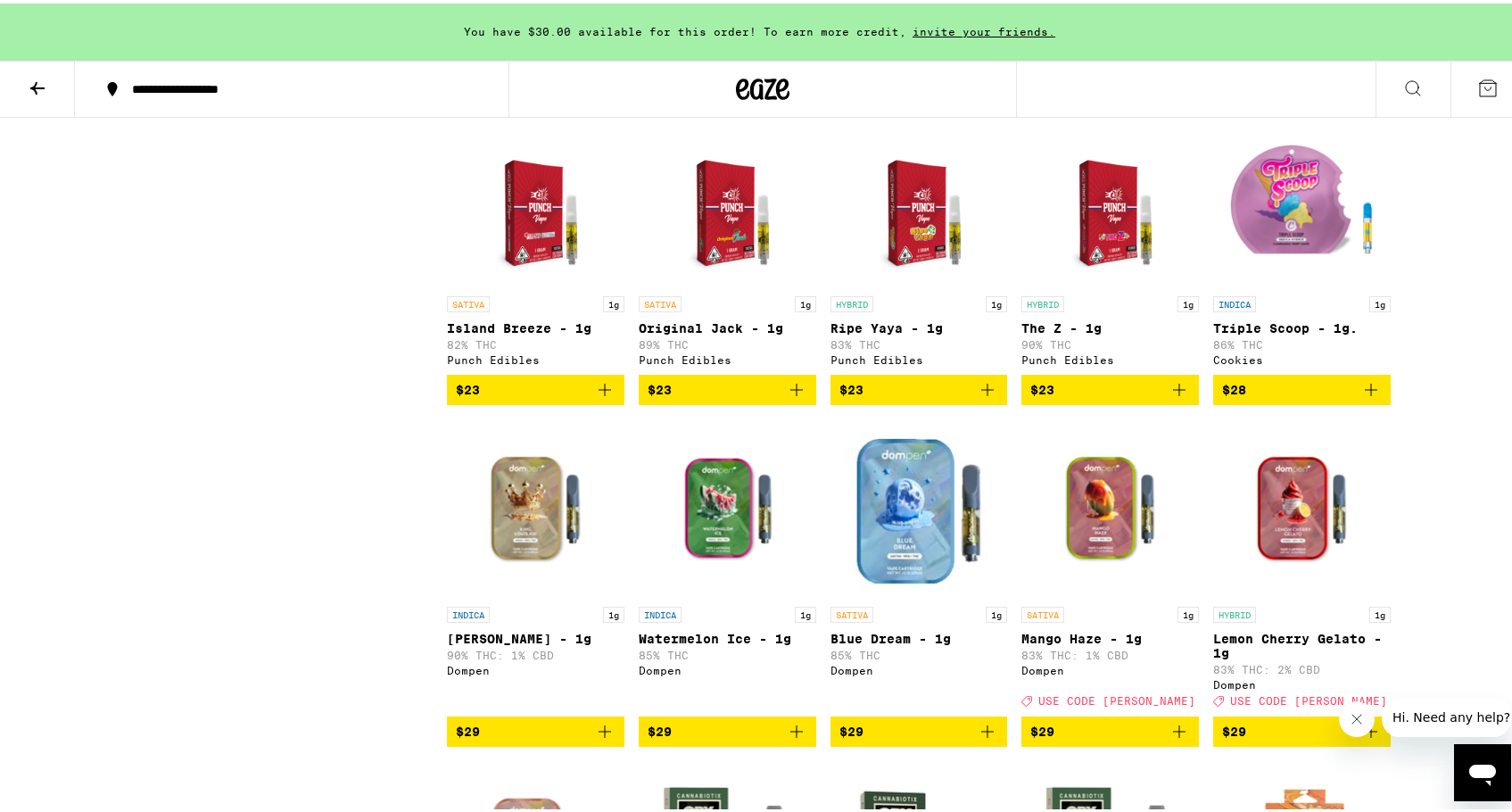
click at [1266, 220] on img "Open page for Triple Scoop - 1g. from Cookies" at bounding box center [1302, 194] width 177 height 178
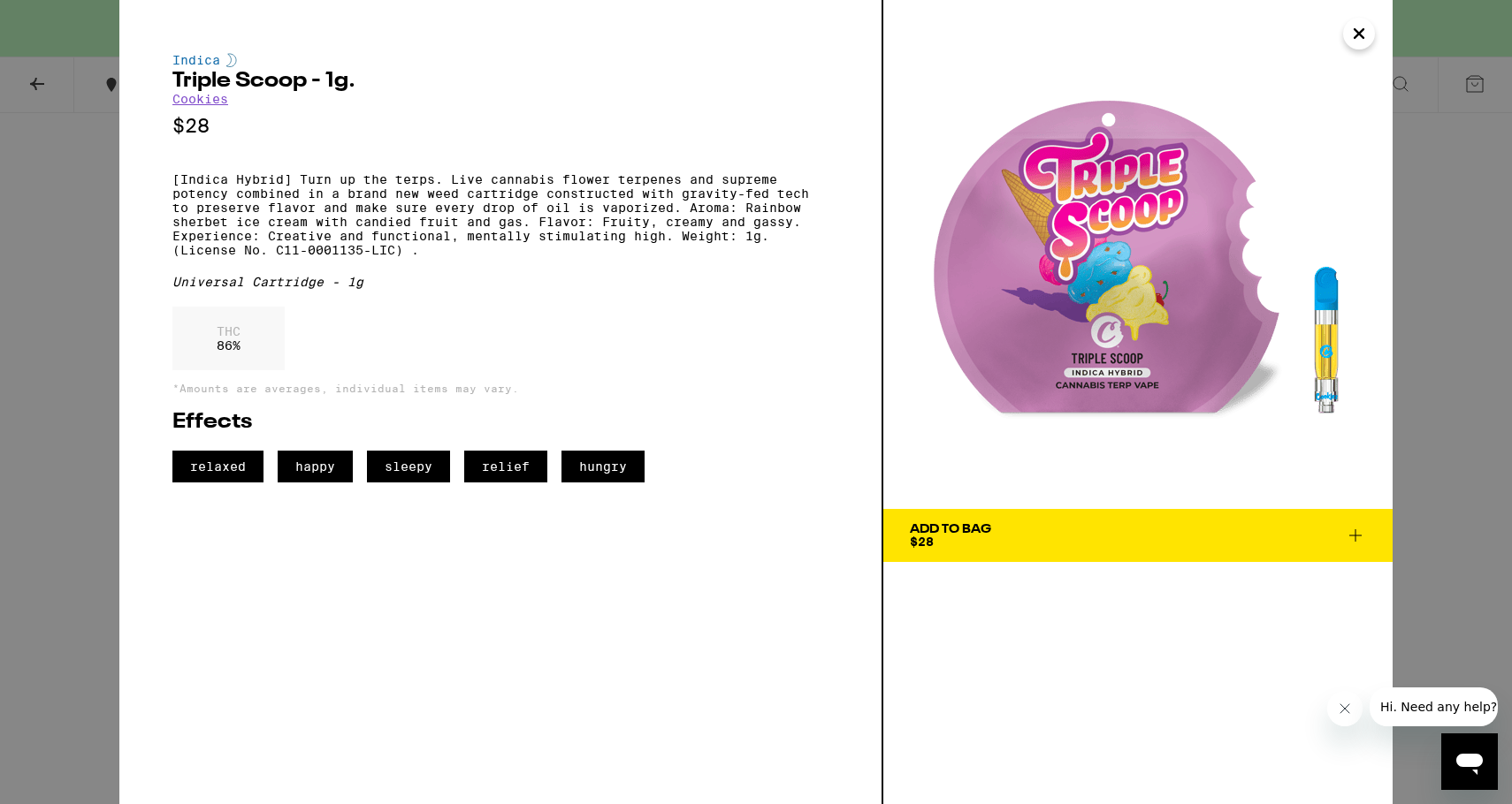
click at [31, 218] on div "Indica Triple Scoop - 1g. Cookies $28 [Indica Hybrid] Turn up the terps. Live c…" at bounding box center [756, 402] width 1512 height 804
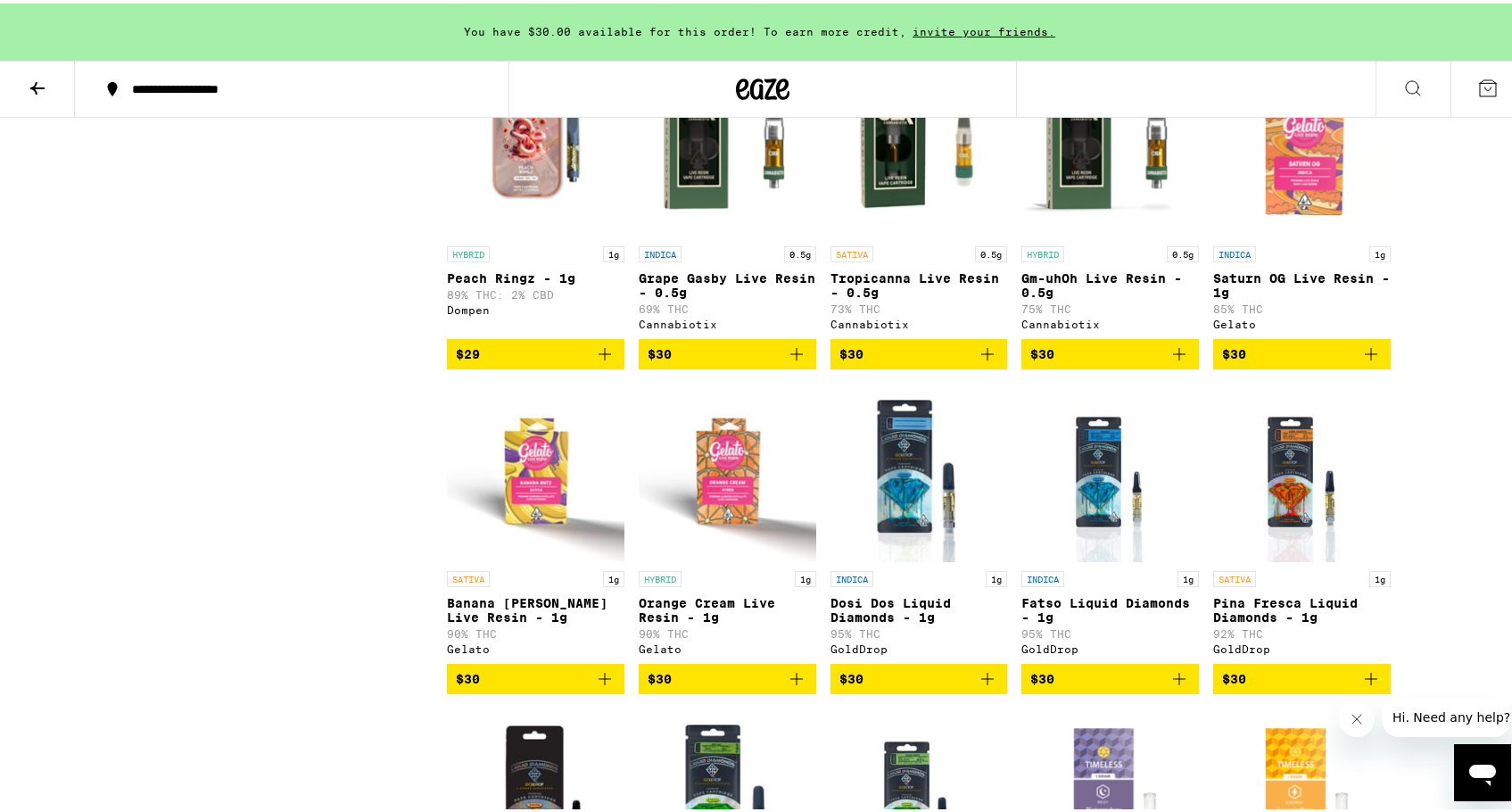
scroll to position [1880, 0]
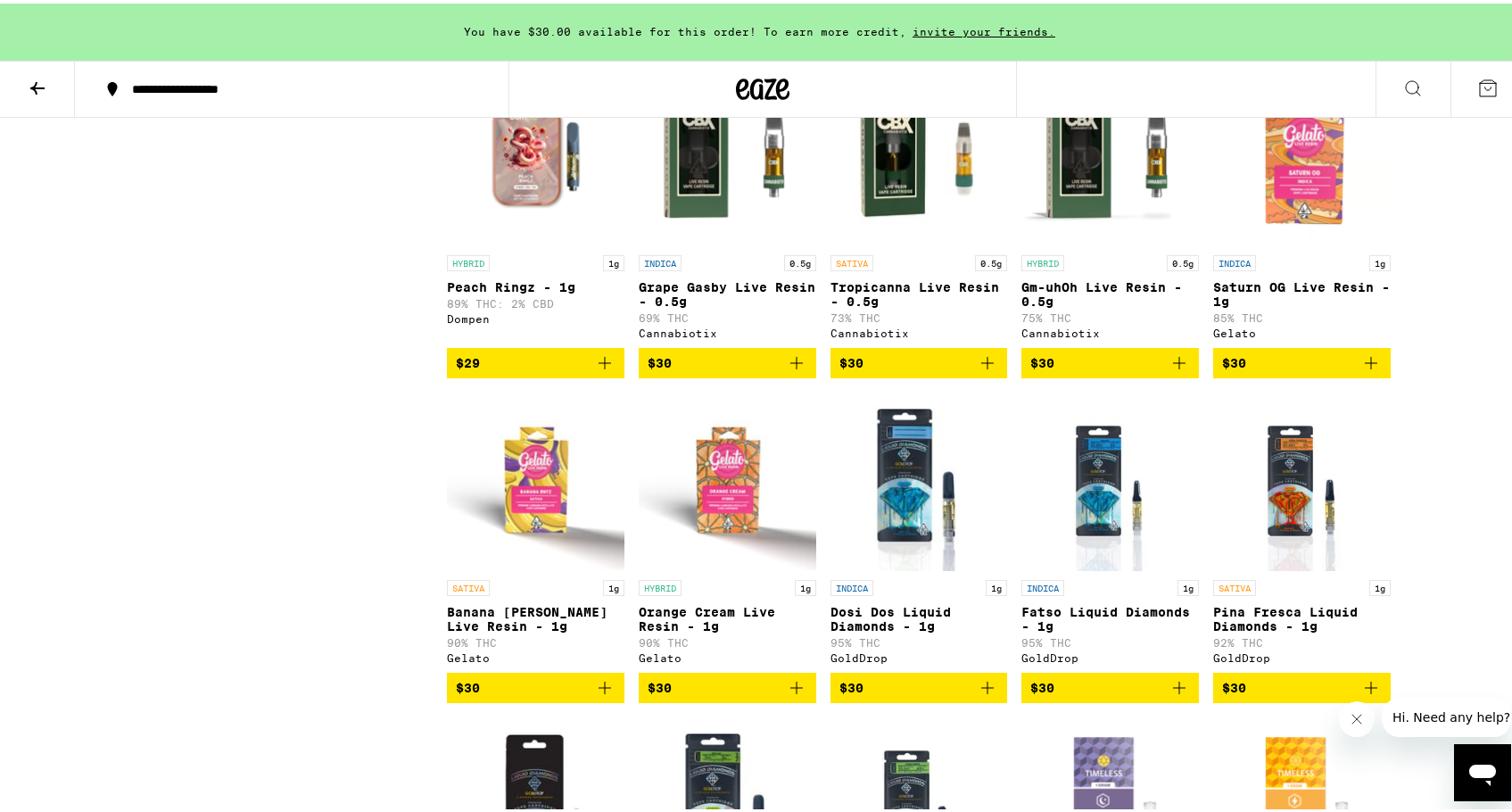
click at [1283, 175] on img "Open page for Saturn OG Live Resin - 1g from Gelato" at bounding box center [1302, 153] width 177 height 178
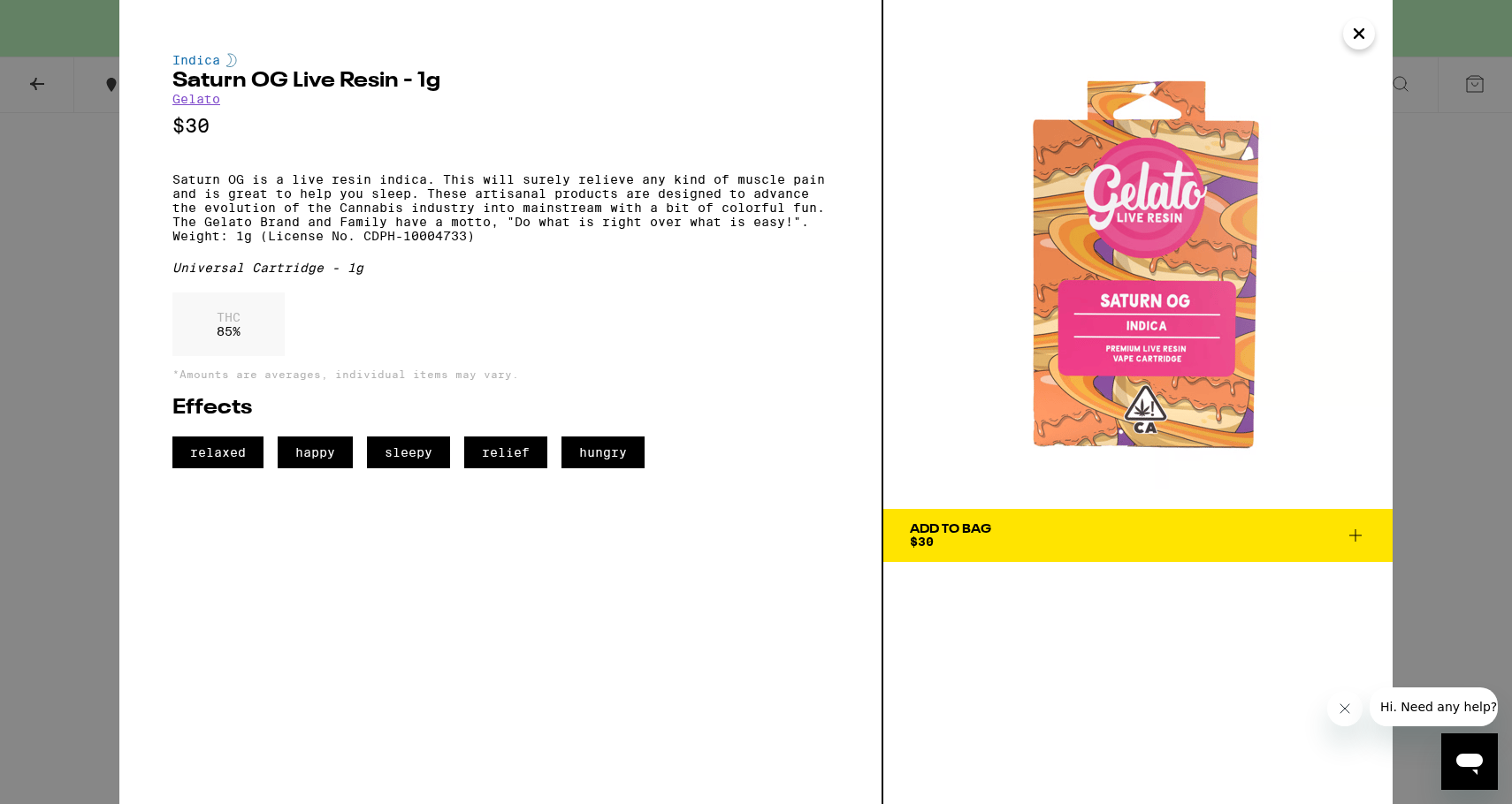
click at [23, 383] on div "Indica Saturn OG Live Resin - 1g Gelato $30 Saturn OG is a live resin indica. T…" at bounding box center [756, 402] width 1512 height 804
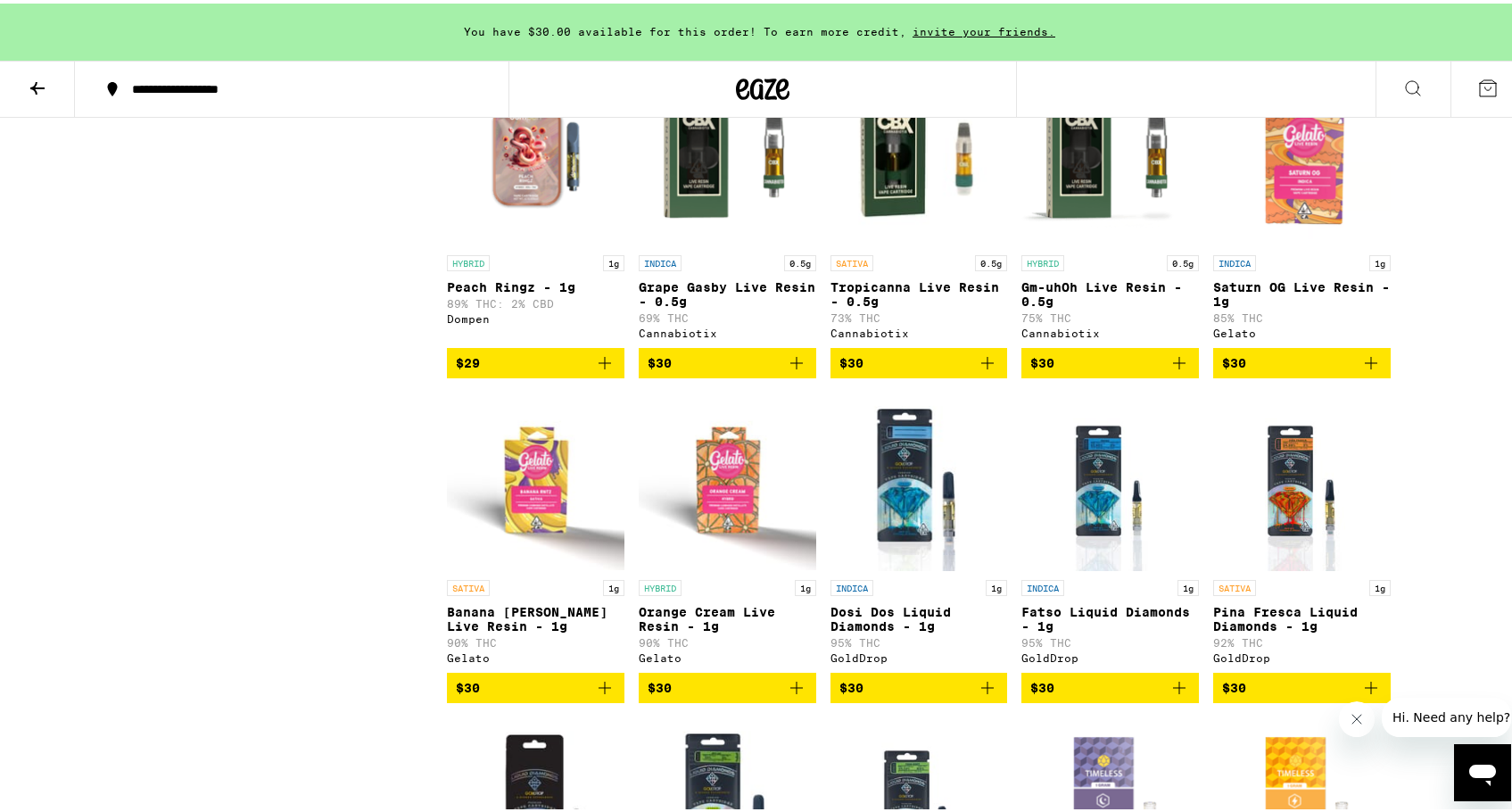
click at [745, 194] on img "Open page for Grape Gasby Live Resin - 0.5g from Cannabiotix" at bounding box center [728, 153] width 177 height 178
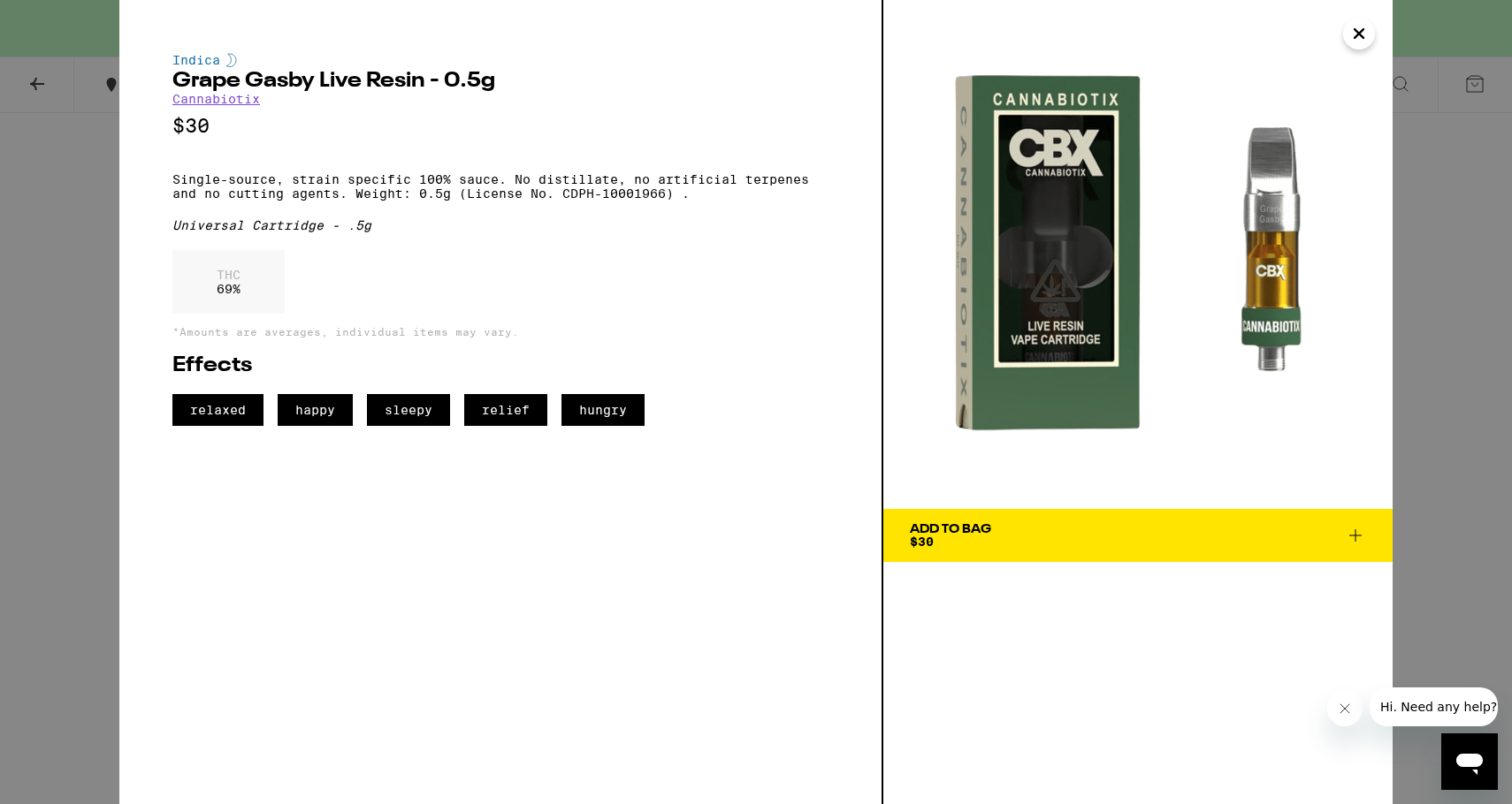
click at [26, 337] on div "Indica Grape Gasby Live Resin - 0.5g Cannabiotix $30 Single-source, strain spec…" at bounding box center [756, 402] width 1512 height 804
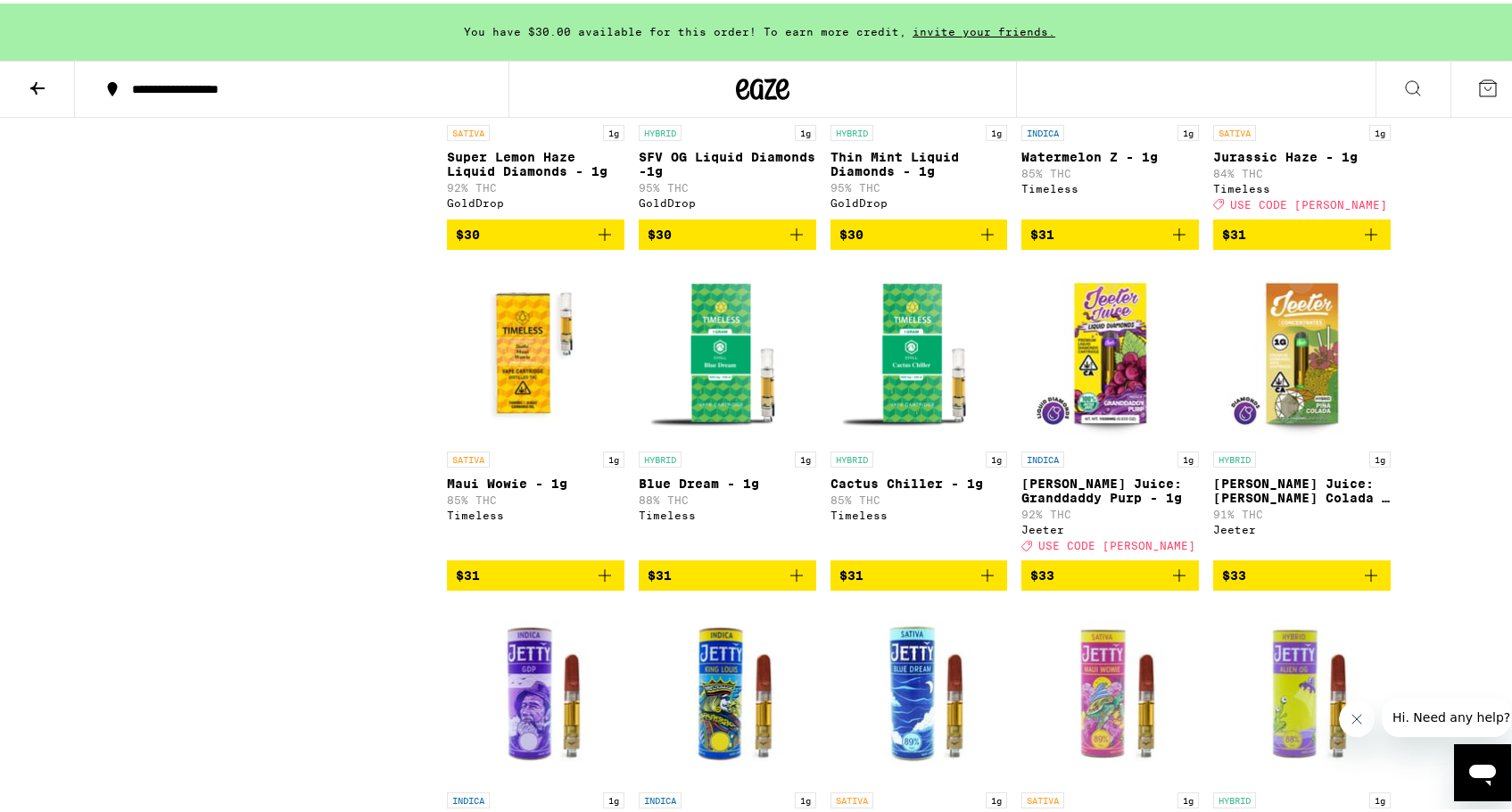
scroll to position [2656, 0]
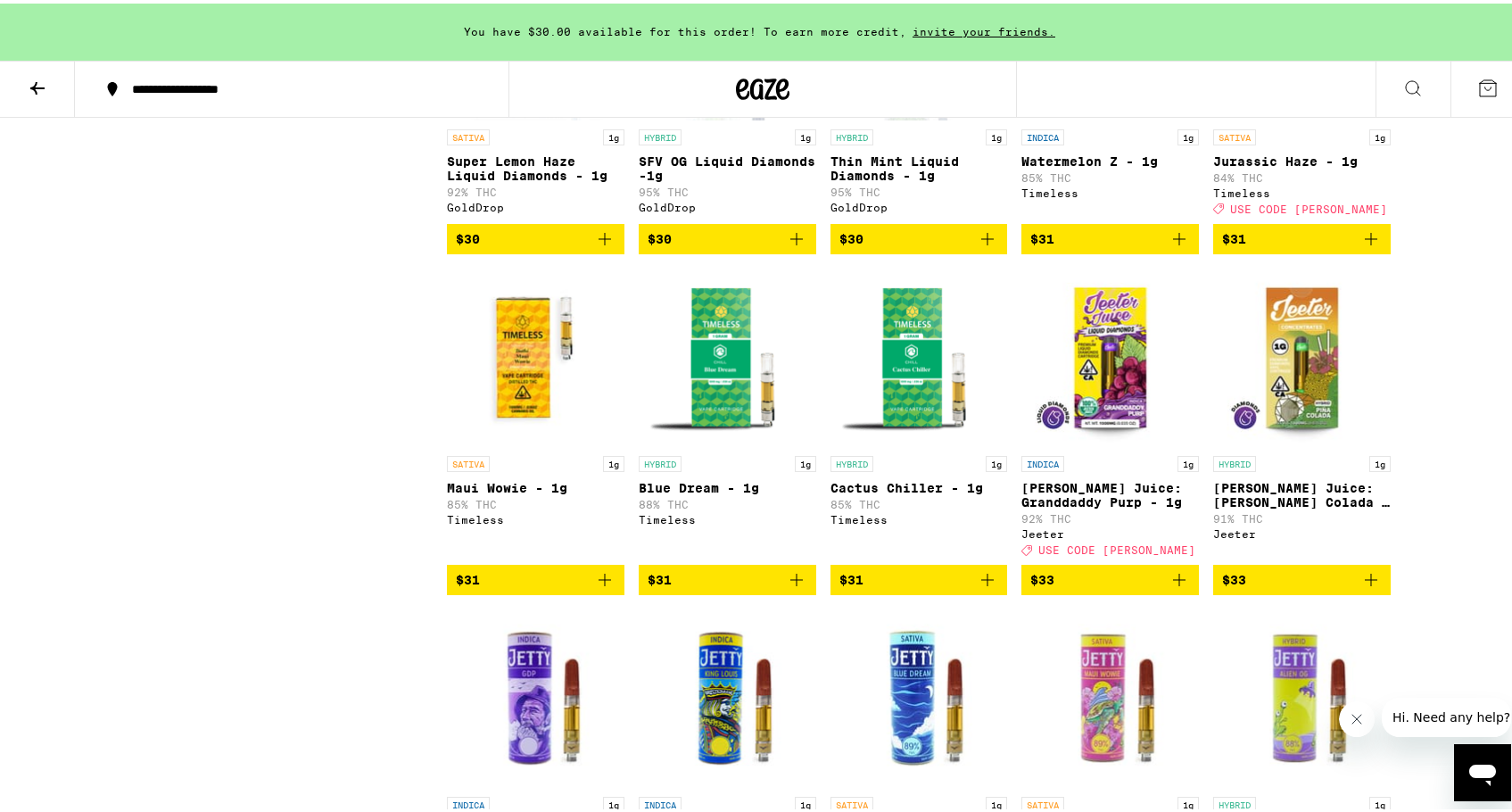
click at [1124, 444] on img "Open page for Jeeter Juice: Granddaddy Purp - 1g from Jeeter" at bounding box center [1110, 354] width 177 height 178
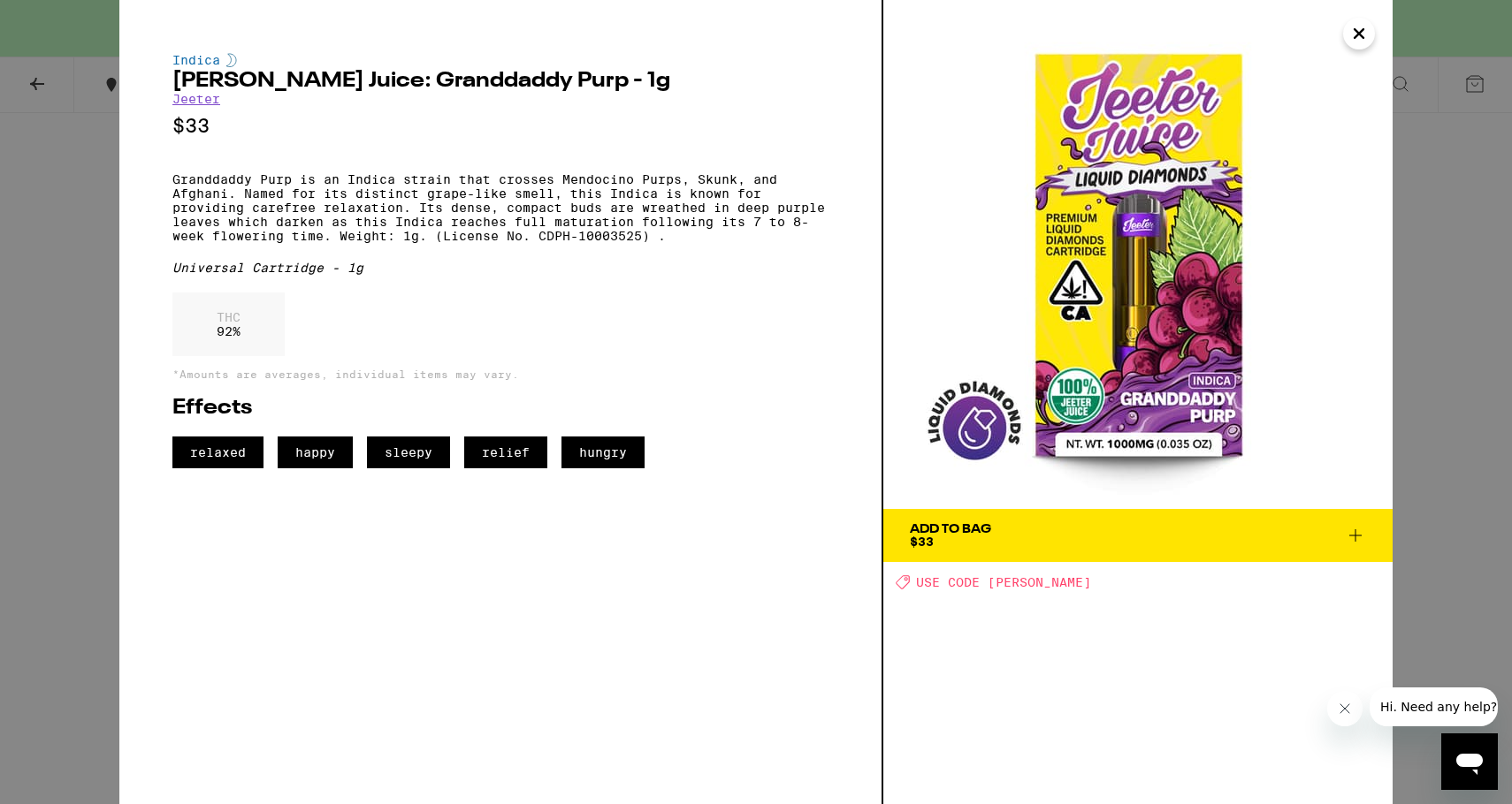
click at [17, 321] on div "Indica [PERSON_NAME] Juice: Granddaddy Purp - 1g [PERSON_NAME] $33 Granddaddy P…" at bounding box center [756, 402] width 1512 height 804
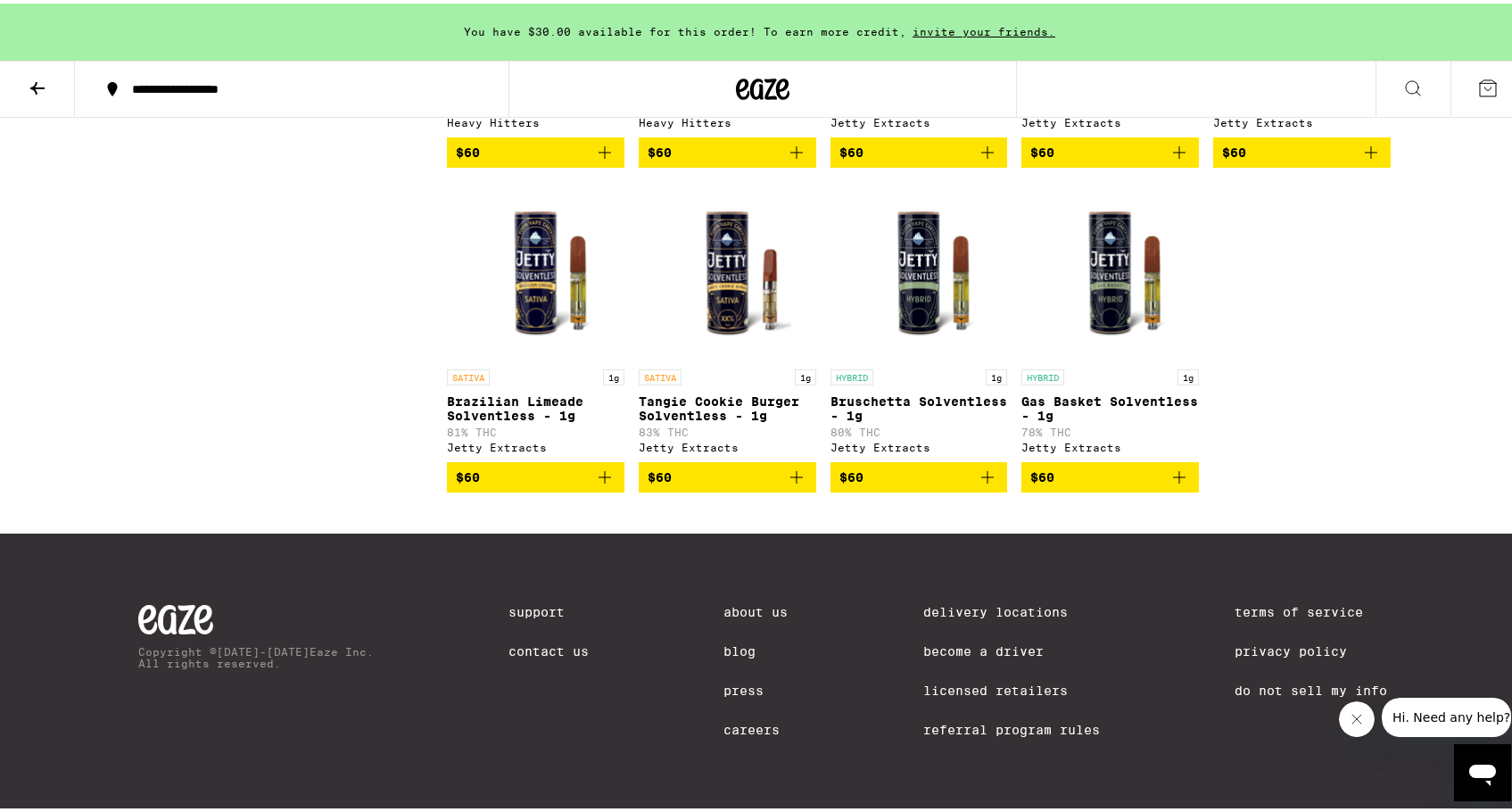
scroll to position [4856, 0]
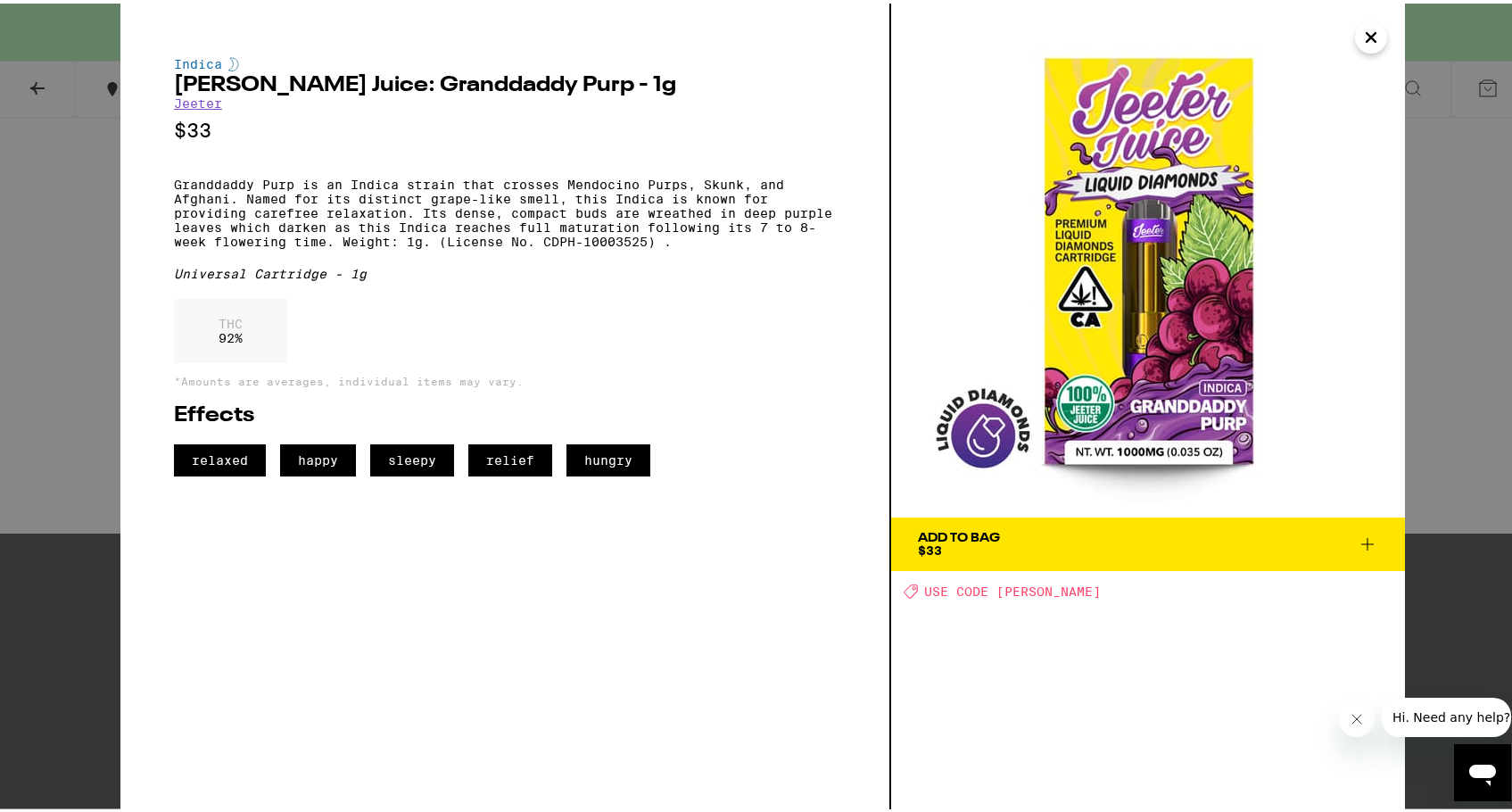
scroll to position [2656, 0]
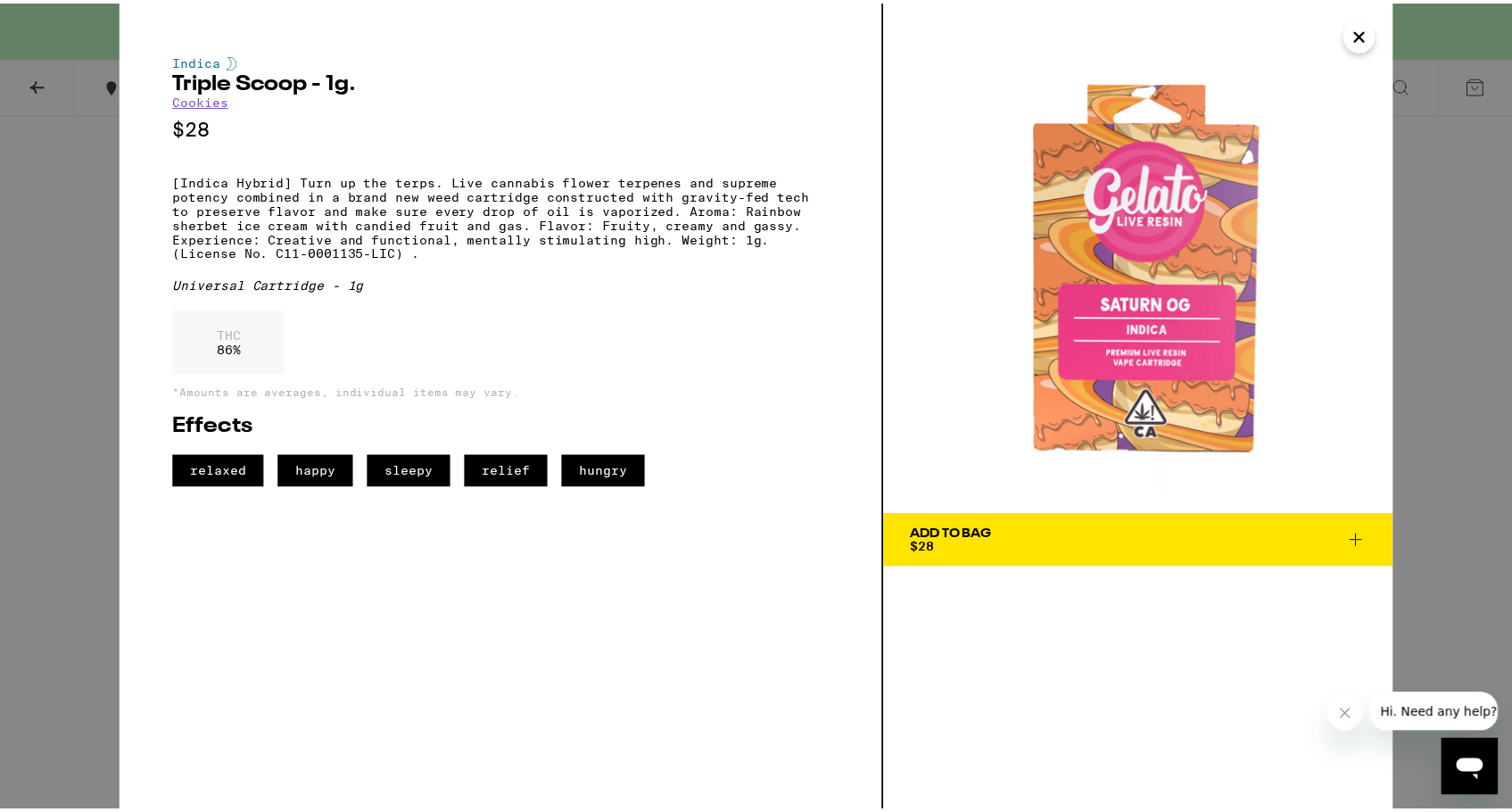
scroll to position [2741, 0]
